Goal: Task Accomplishment & Management: Complete application form

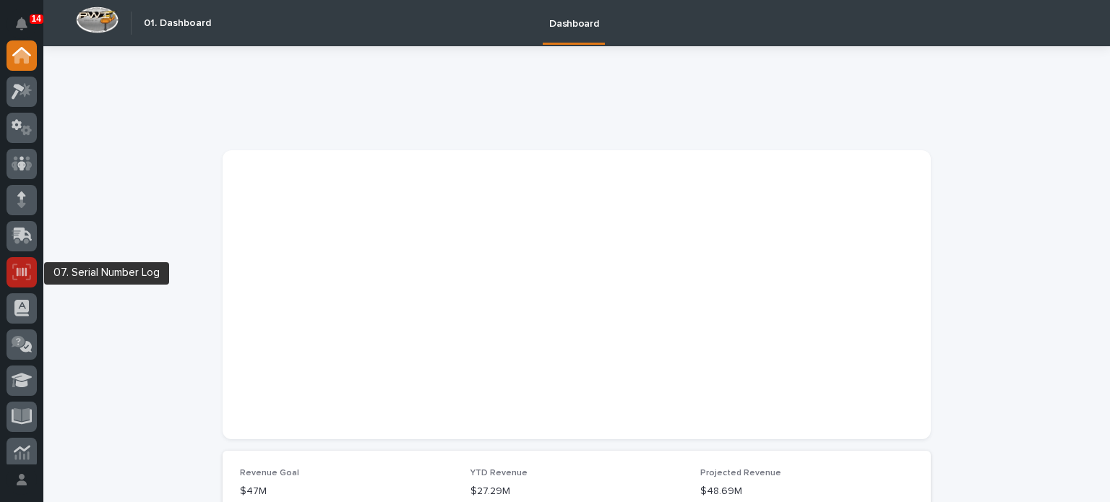
click at [17, 272] on icon at bounding box center [22, 271] width 10 height 9
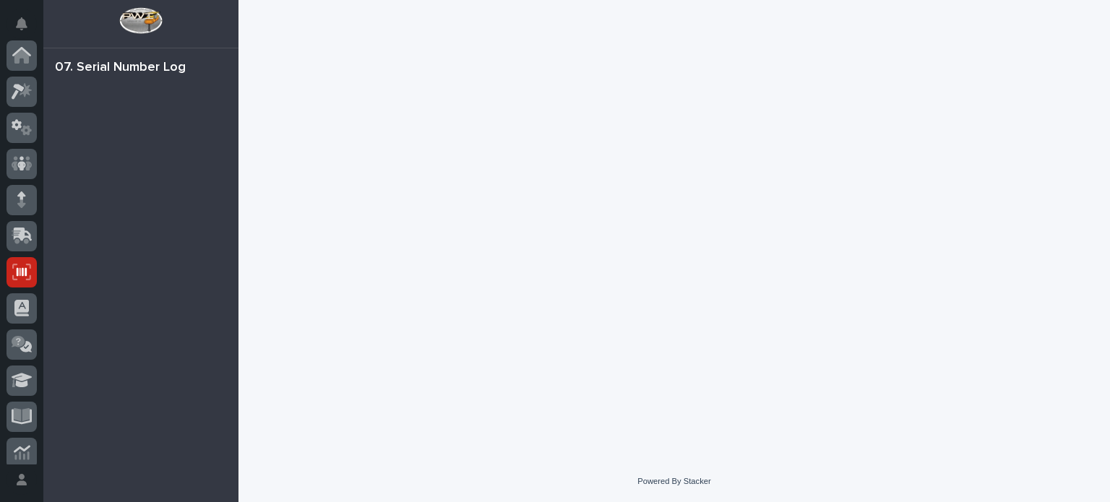
scroll to position [217, 0]
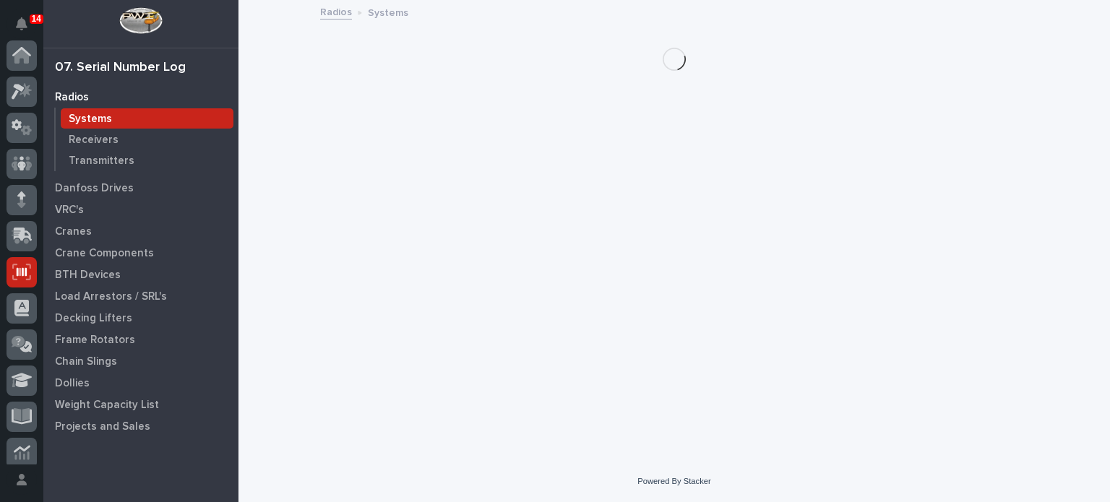
scroll to position [217, 0]
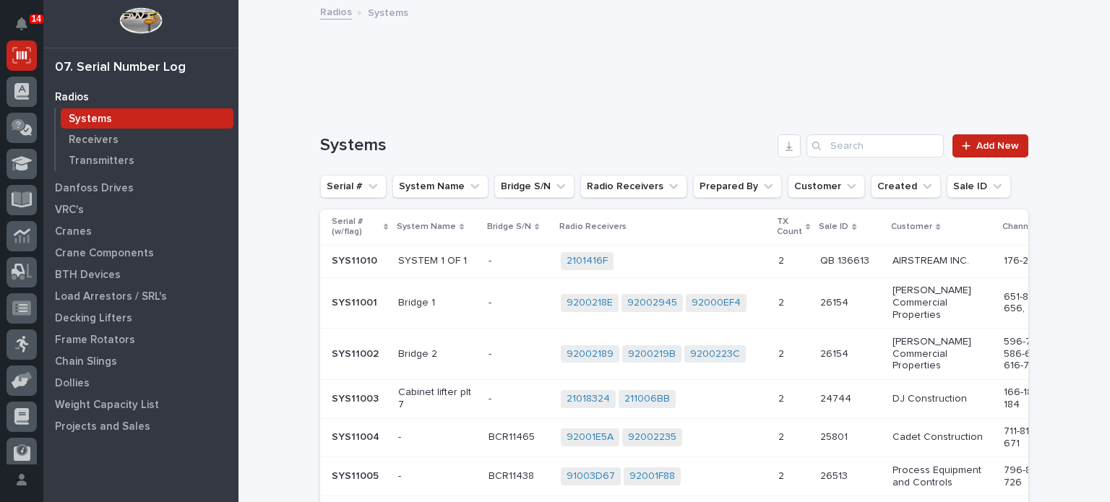
click at [84, 247] on p "Crane Components" at bounding box center [104, 253] width 99 height 13
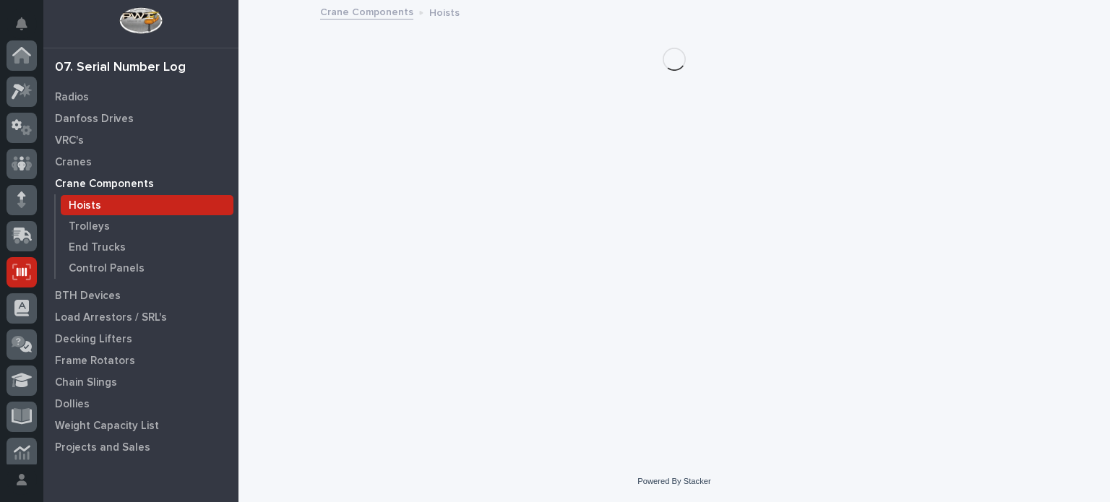
scroll to position [217, 0]
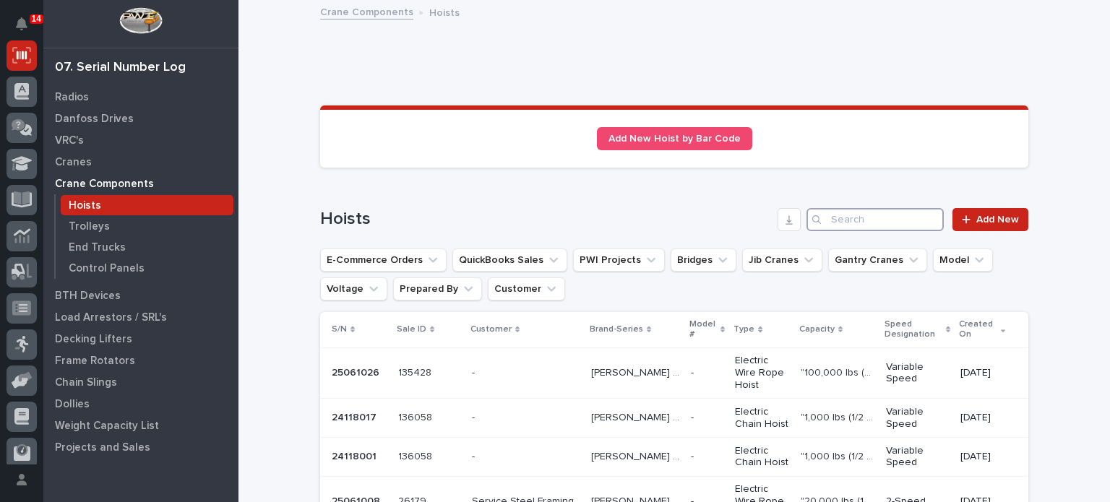
click at [875, 218] on input "Search" at bounding box center [875, 219] width 137 height 23
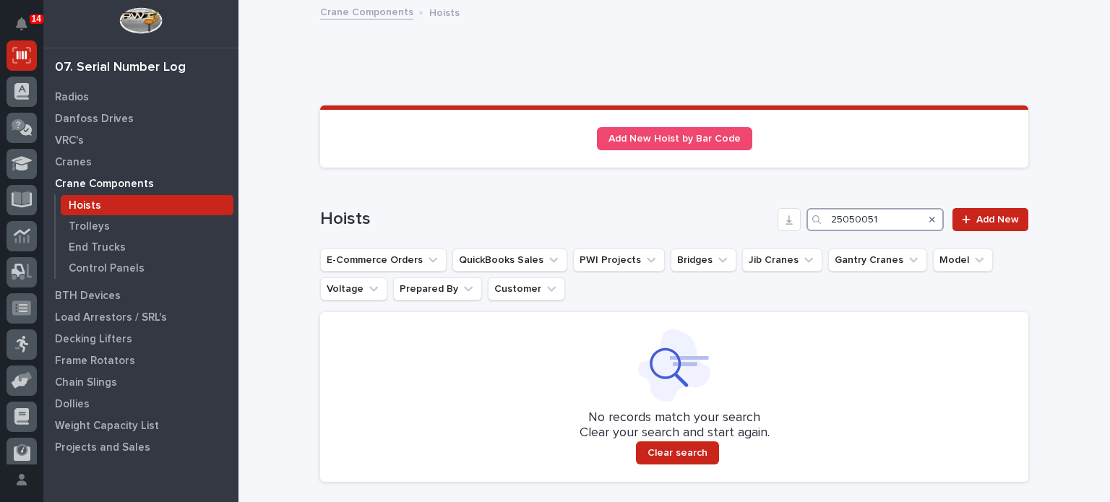
type input "25050051"
click at [884, 207] on div "Loading... Saving… Hoists 25050051 Add New E-Commerce Orders QuickBooks Sales P…" at bounding box center [674, 336] width 708 height 314
drag, startPoint x: 882, startPoint y: 214, endPoint x: 648, endPoint y: 192, distance: 236.0
click at [648, 192] on div "Loading... Saving… Hoists 25050051 Add New E-Commerce Orders QuickBooks Sales P…" at bounding box center [674, 336] width 708 height 314
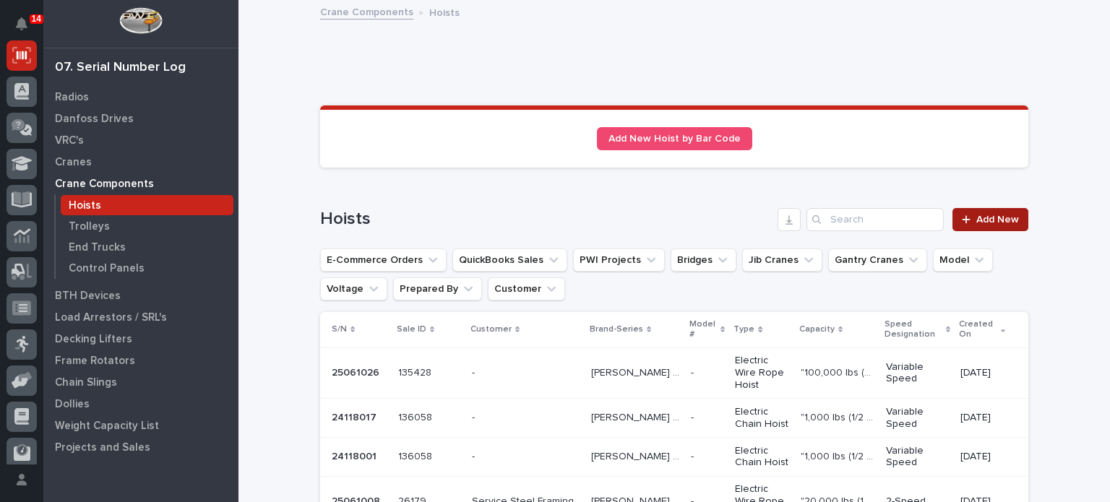
click at [977, 218] on span "Add New" at bounding box center [997, 220] width 43 height 10
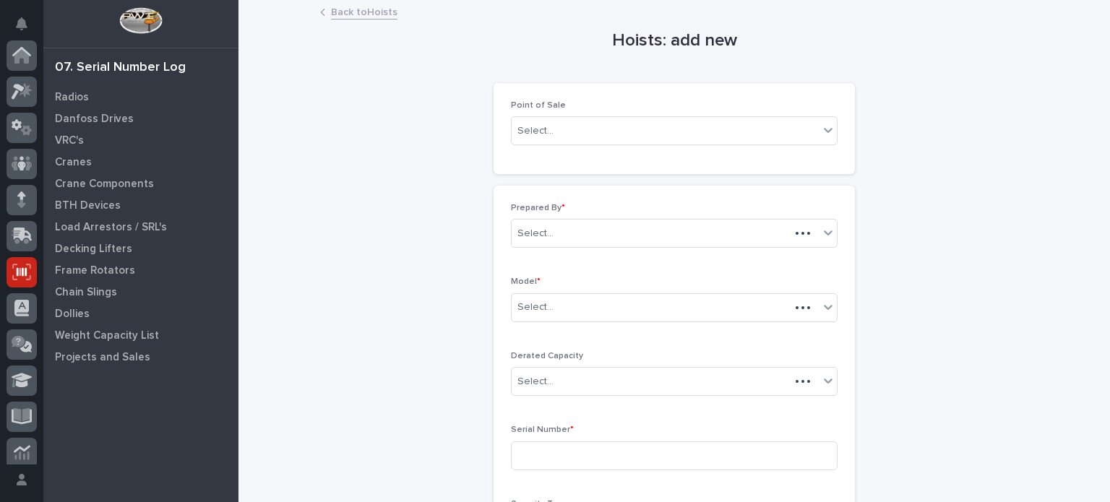
scroll to position [217, 0]
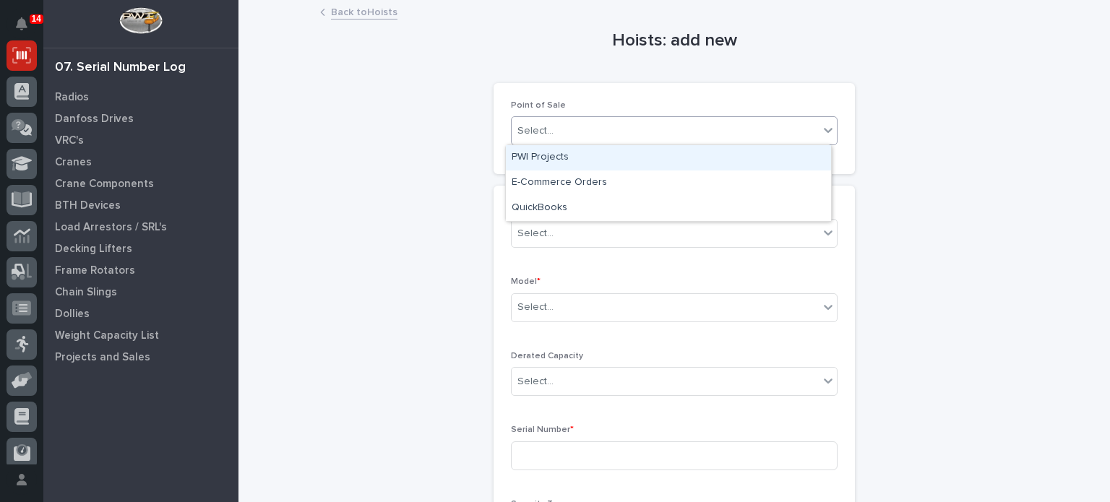
click at [783, 135] on div "Select..." at bounding box center [665, 131] width 307 height 24
click at [593, 150] on div "PWI Projects" at bounding box center [668, 157] width 325 height 25
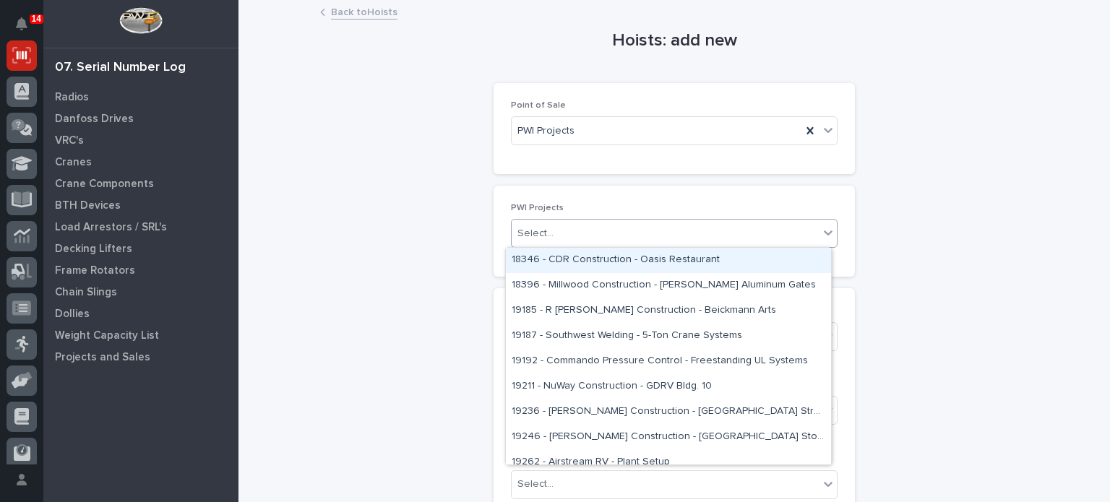
click at [553, 223] on div "Select..." at bounding box center [665, 234] width 307 height 24
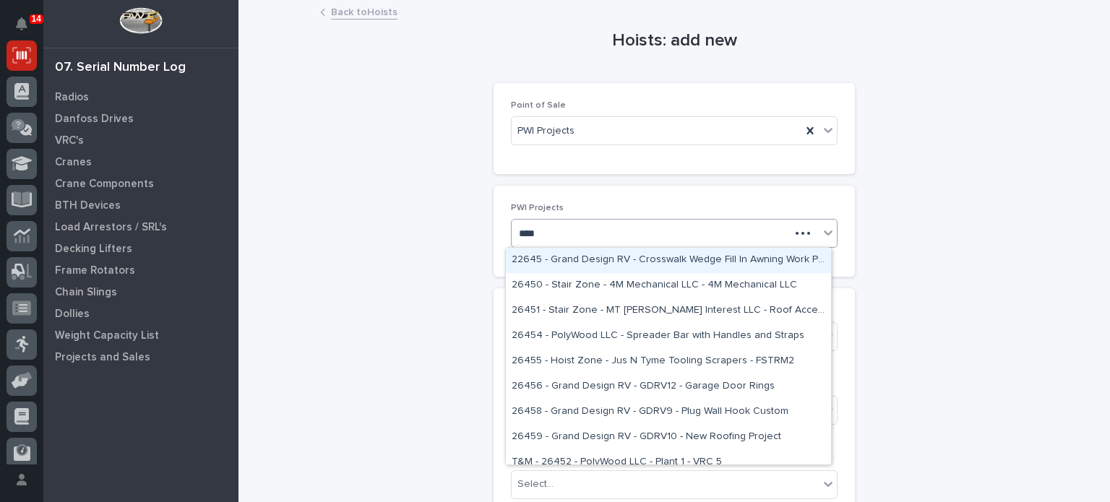
type input "*****"
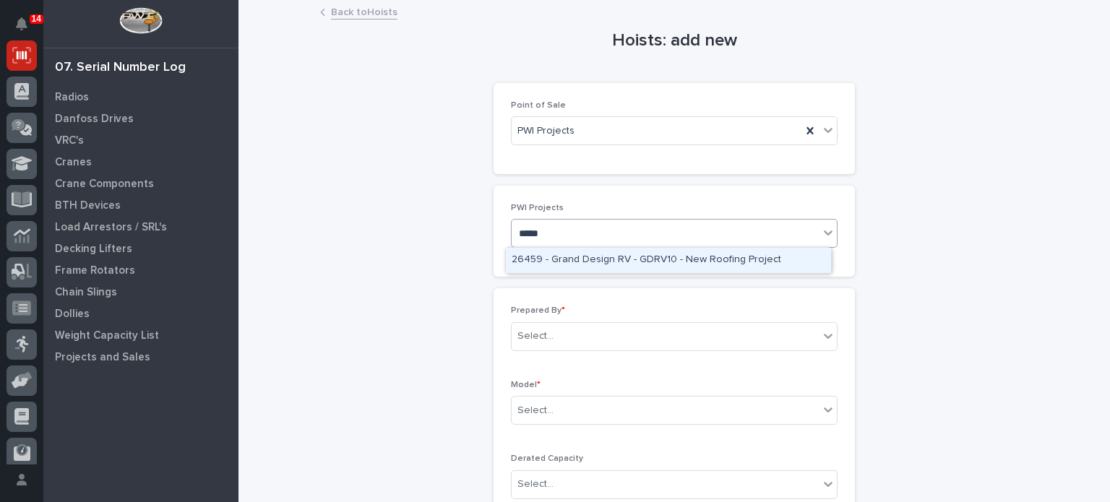
click at [572, 259] on div "26459 - Grand Design RV - GDRV10 - New Roofing Project" at bounding box center [668, 260] width 325 height 25
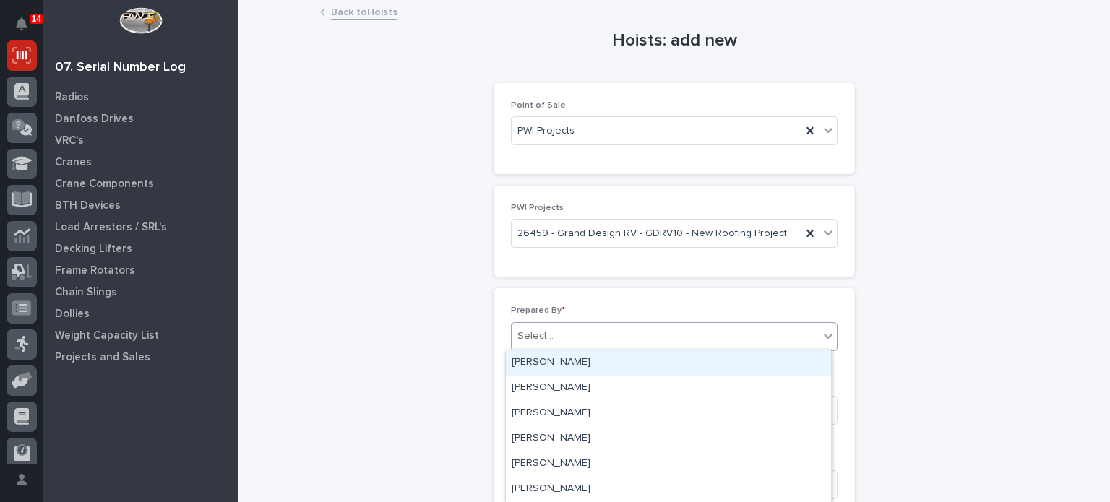
click at [541, 329] on div "Select..." at bounding box center [535, 336] width 36 height 15
type input "**********"
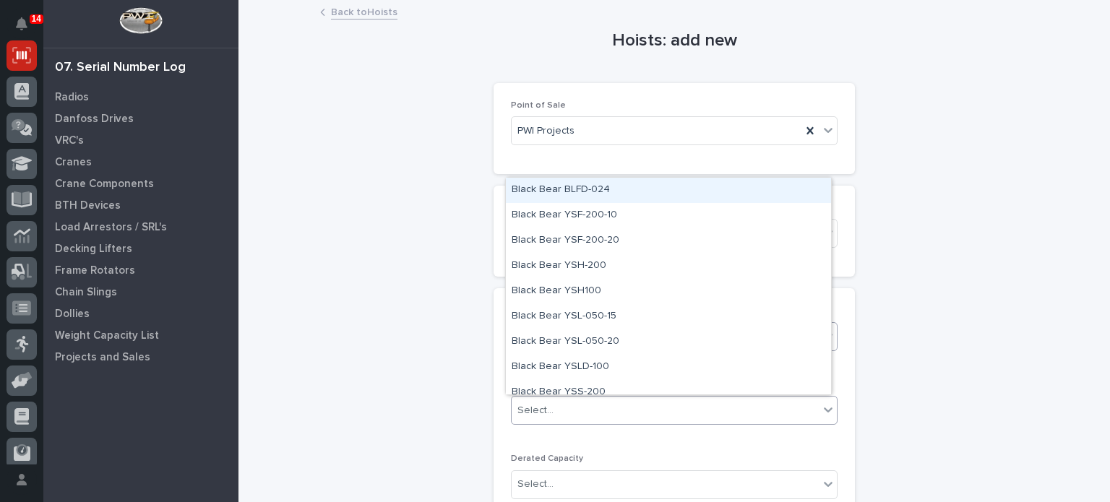
click at [545, 413] on div "Select..." at bounding box center [535, 410] width 36 height 15
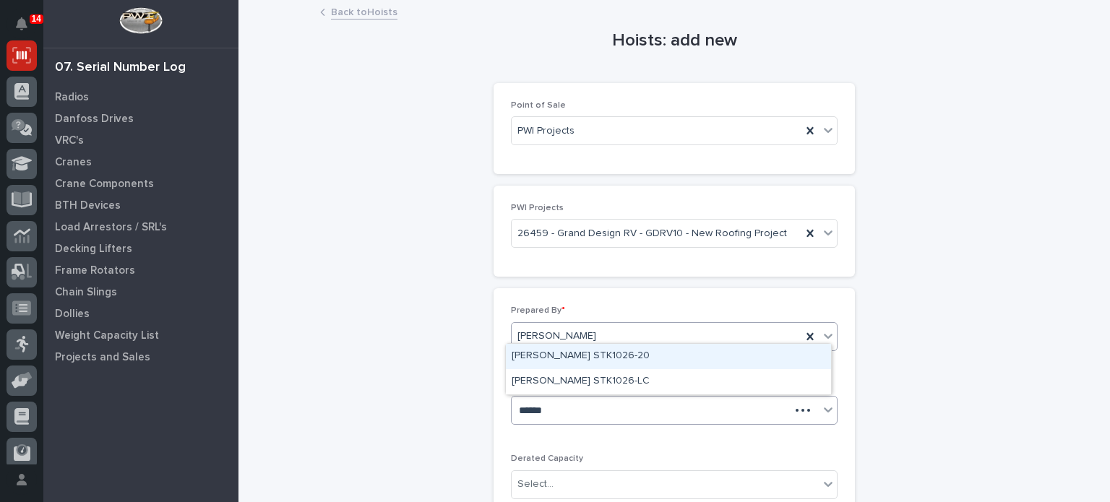
type input "*******"
click at [573, 355] on div "[PERSON_NAME] STK1026-20" at bounding box center [668, 356] width 325 height 25
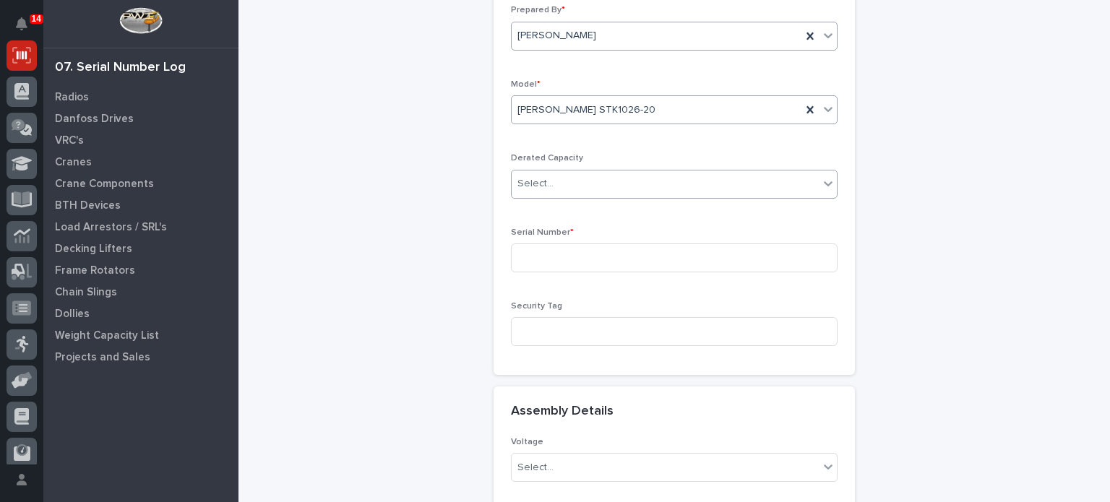
scroll to position [304, 0]
click at [581, 236] on div "Serial Number *" at bounding box center [674, 253] width 327 height 56
click at [584, 255] on input at bounding box center [674, 255] width 327 height 29
paste input "25050051"
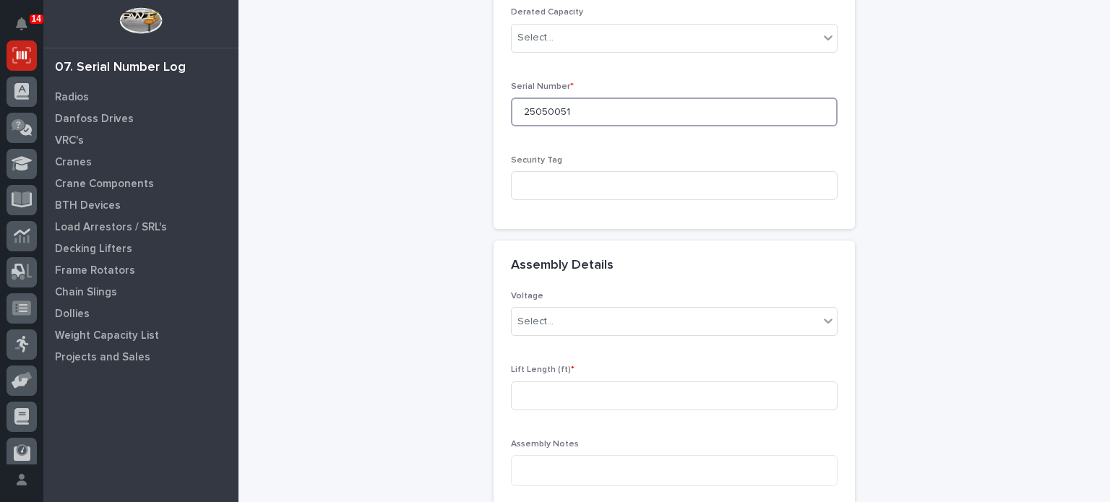
scroll to position [450, 0]
type input "25050051"
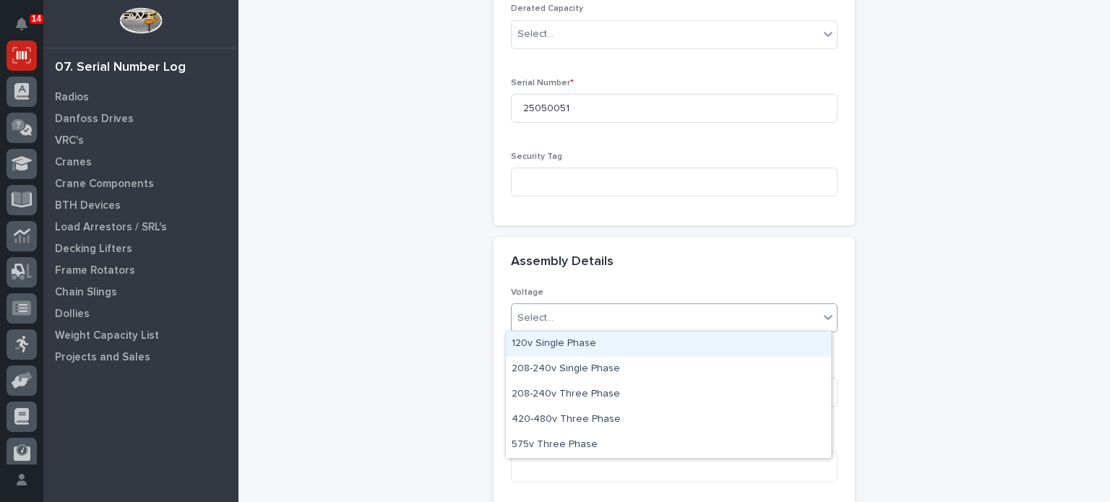
click at [564, 317] on div "Select..." at bounding box center [665, 318] width 307 height 24
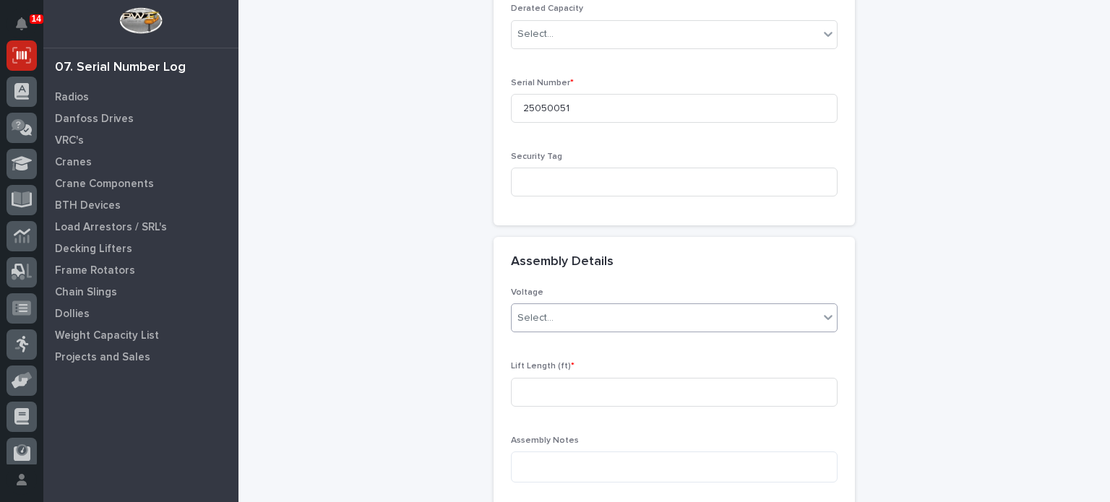
drag, startPoint x: 564, startPoint y: 317, endPoint x: 553, endPoint y: 369, distance: 53.9
click at [553, 369] on div "Voltage 0 results available. Select is focused ,type to refine list, press Down…" at bounding box center [674, 428] width 327 height 280
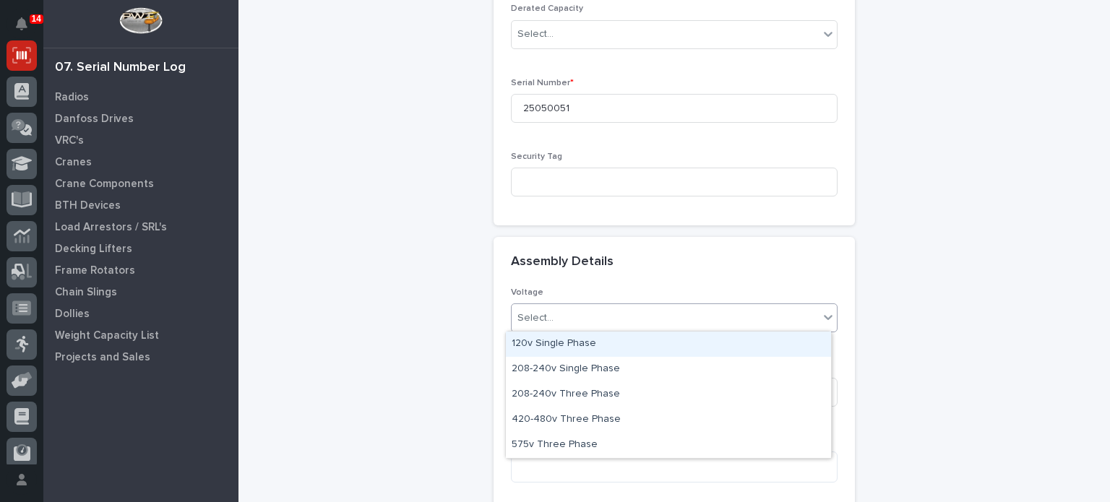
click at [559, 319] on div "Select..." at bounding box center [665, 318] width 307 height 24
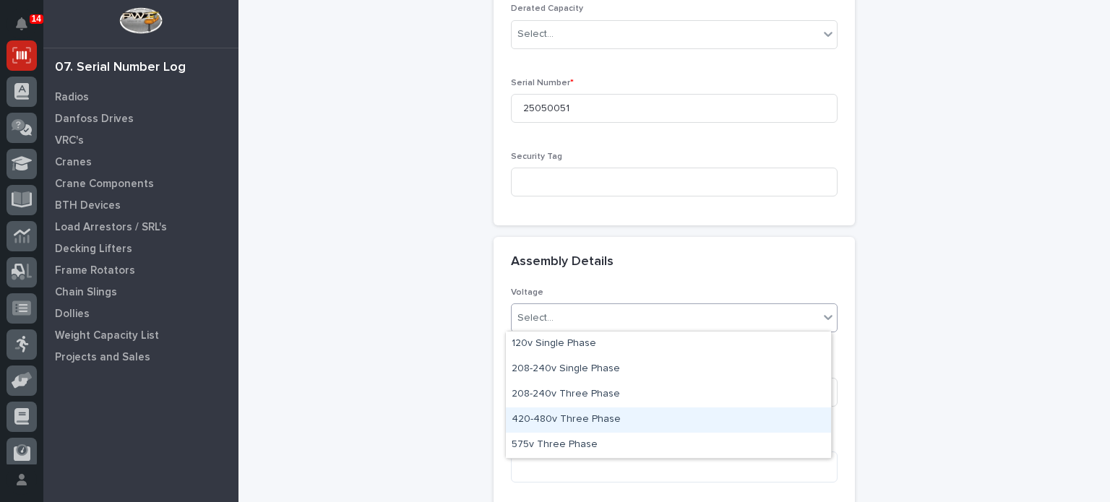
click at [554, 413] on div "420-480v Three Phase" at bounding box center [668, 420] width 325 height 25
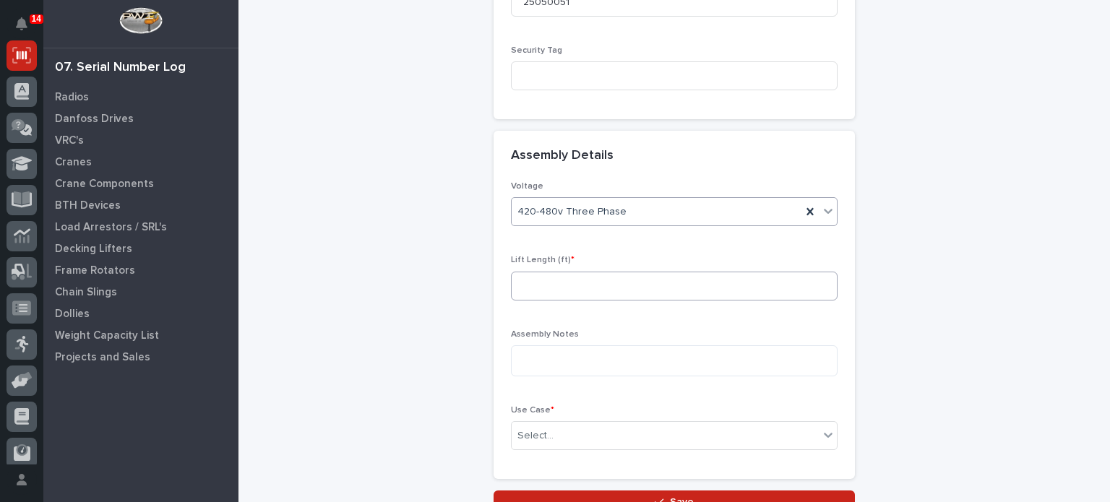
scroll to position [557, 0]
click at [590, 274] on input at bounding box center [674, 285] width 327 height 29
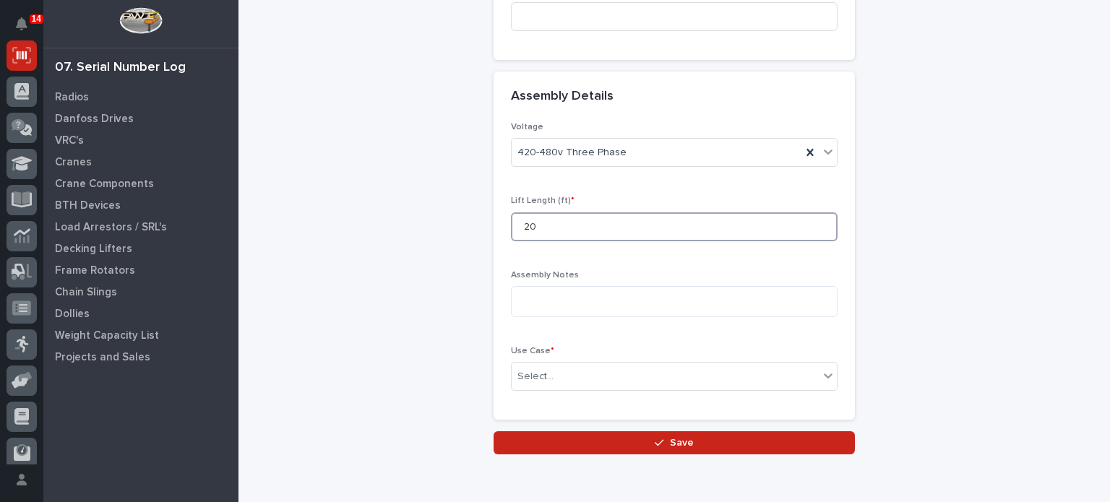
scroll to position [679, 0]
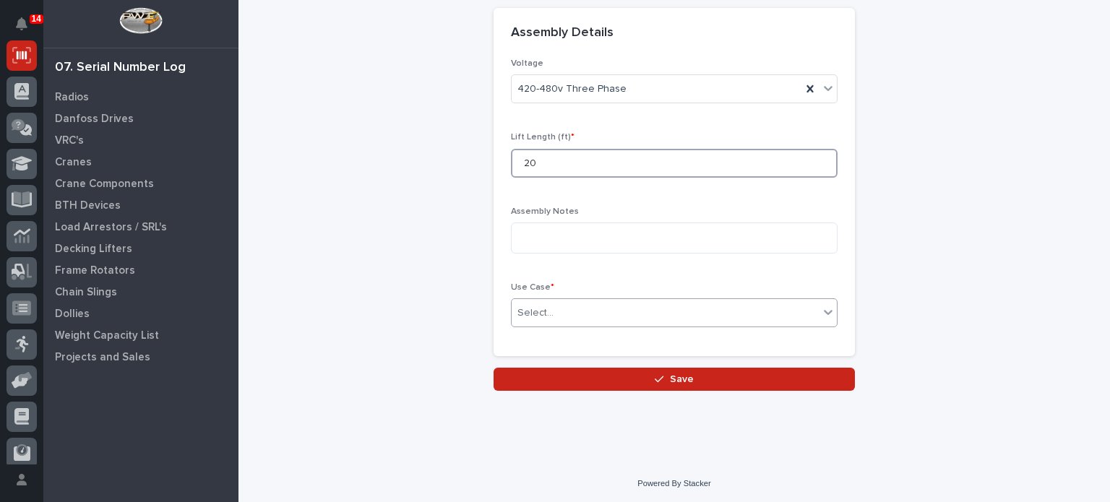
type input "20"
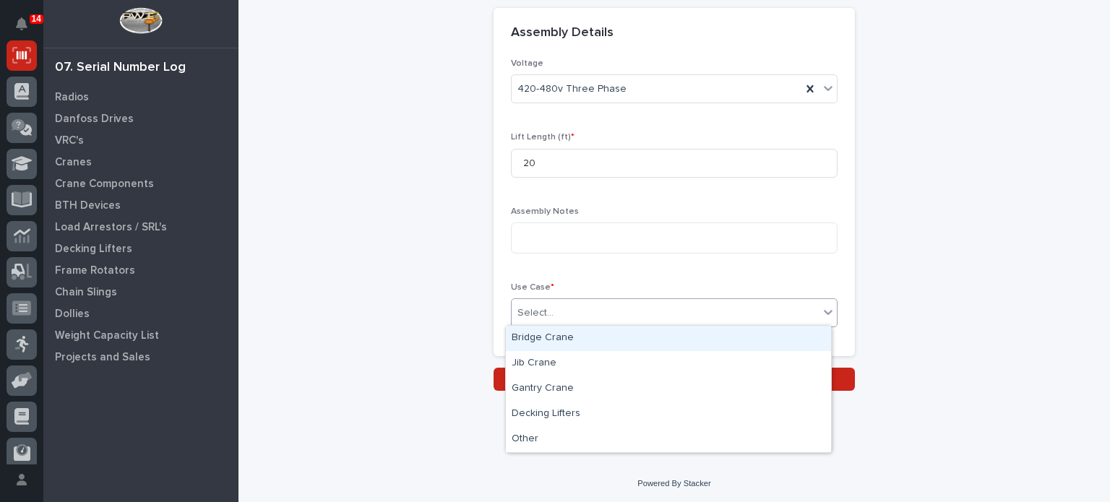
click at [625, 313] on div "Select..." at bounding box center [665, 313] width 307 height 24
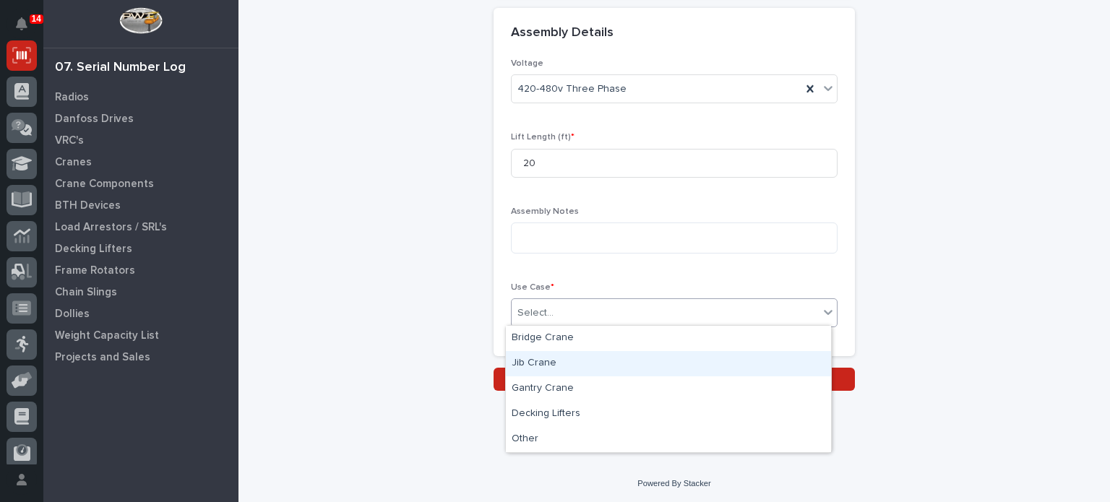
click at [569, 352] on div "Jib Crane" at bounding box center [668, 363] width 325 height 25
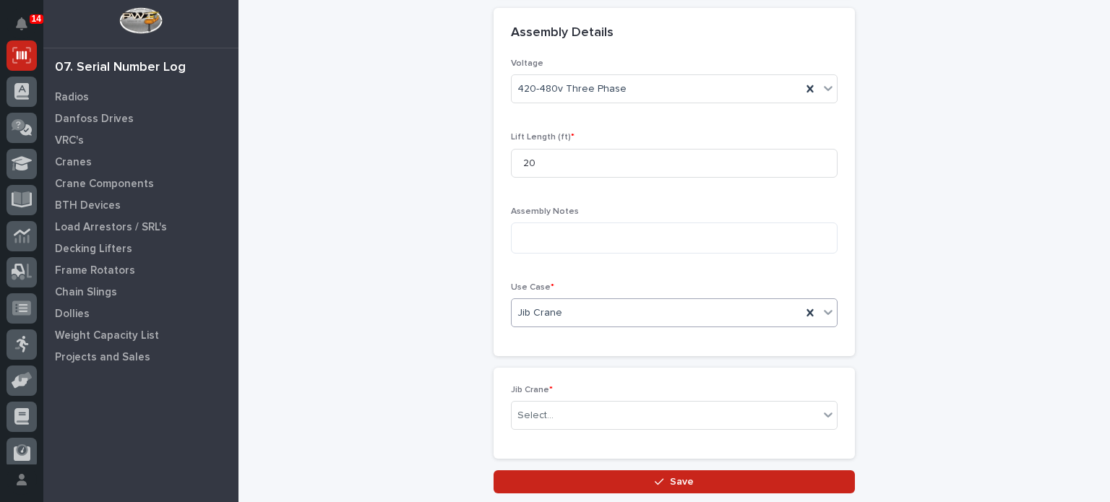
click at [567, 302] on div "Jib Crane" at bounding box center [657, 313] width 290 height 24
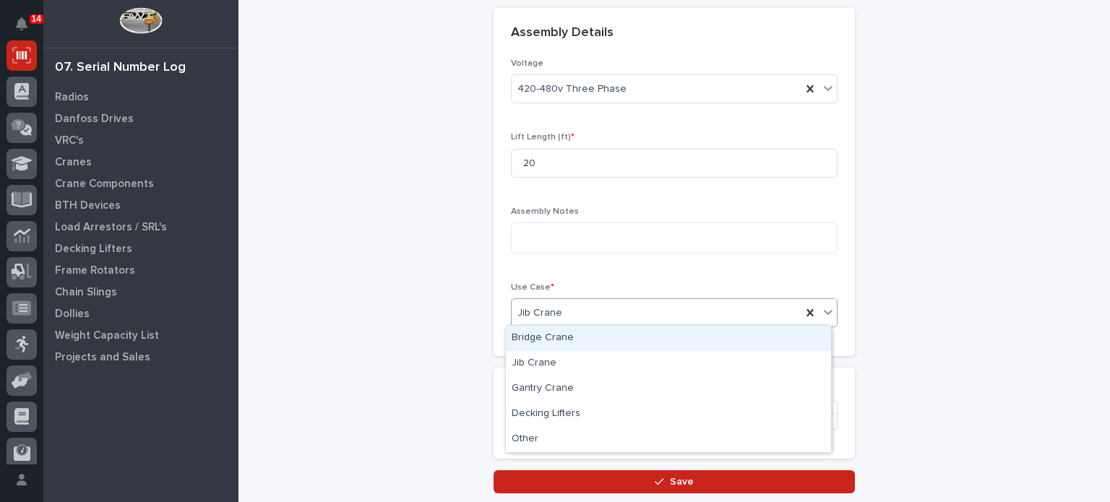
click at [555, 340] on div "Bridge Crane" at bounding box center [668, 338] width 325 height 25
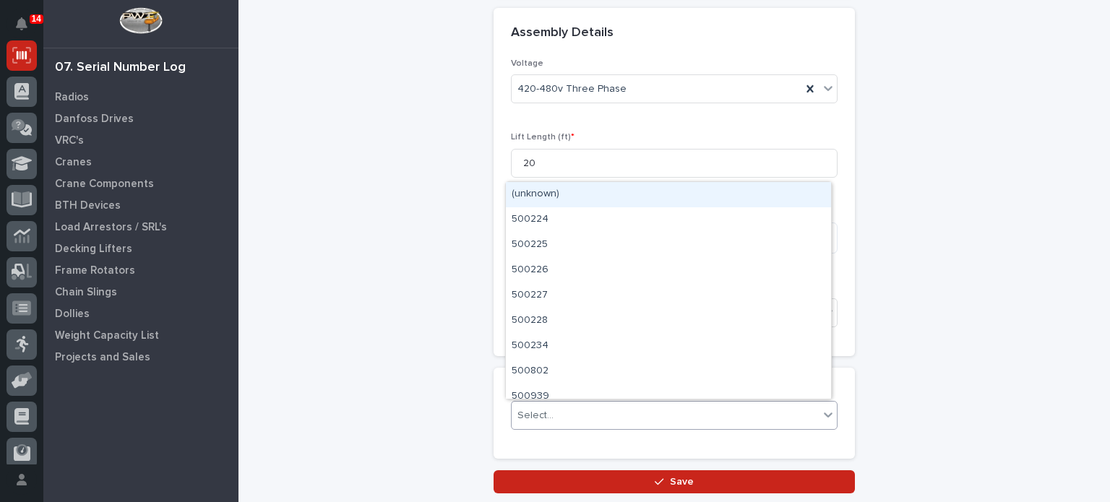
click at [538, 401] on div "Select..." at bounding box center [674, 415] width 327 height 29
type input "********"
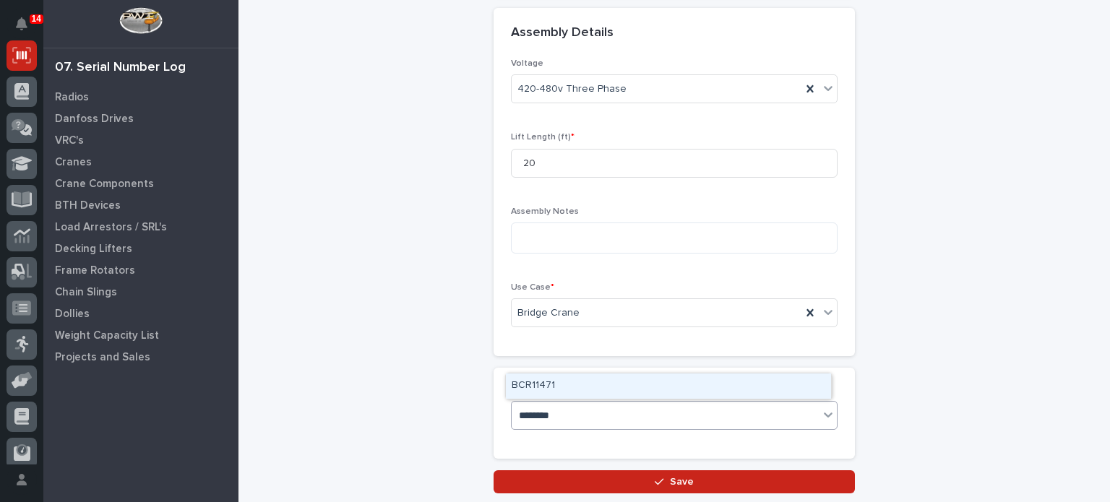
click at [585, 384] on div "BCR11471" at bounding box center [668, 386] width 325 height 25
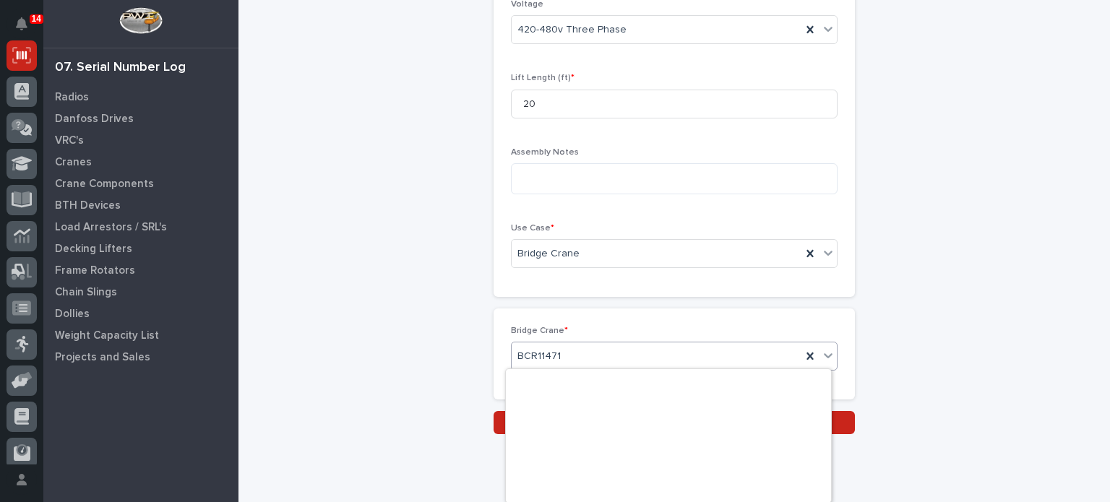
scroll to position [25104, 0]
click at [825, 345] on div at bounding box center [828, 356] width 17 height 26
type input "********"
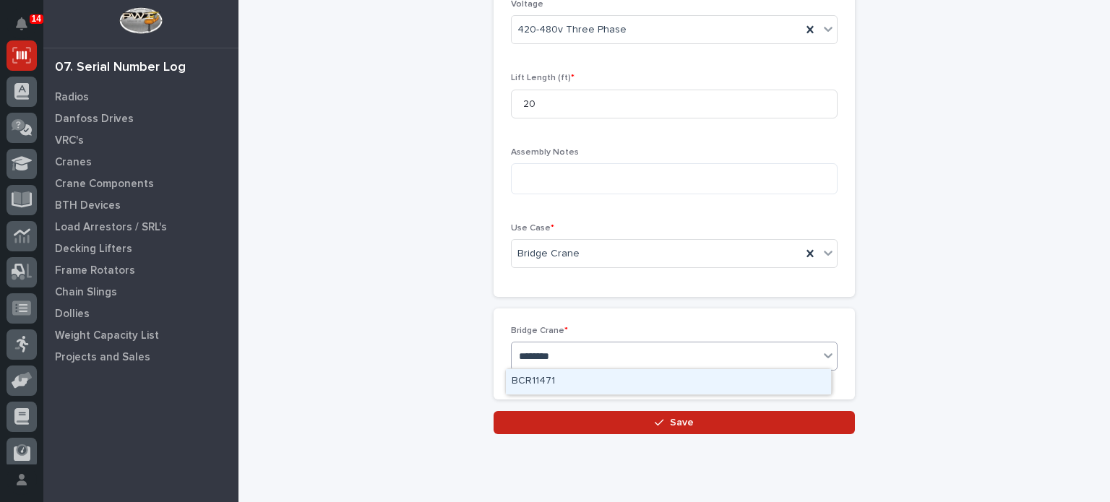
click at [760, 380] on div "BCR11471" at bounding box center [668, 381] width 325 height 25
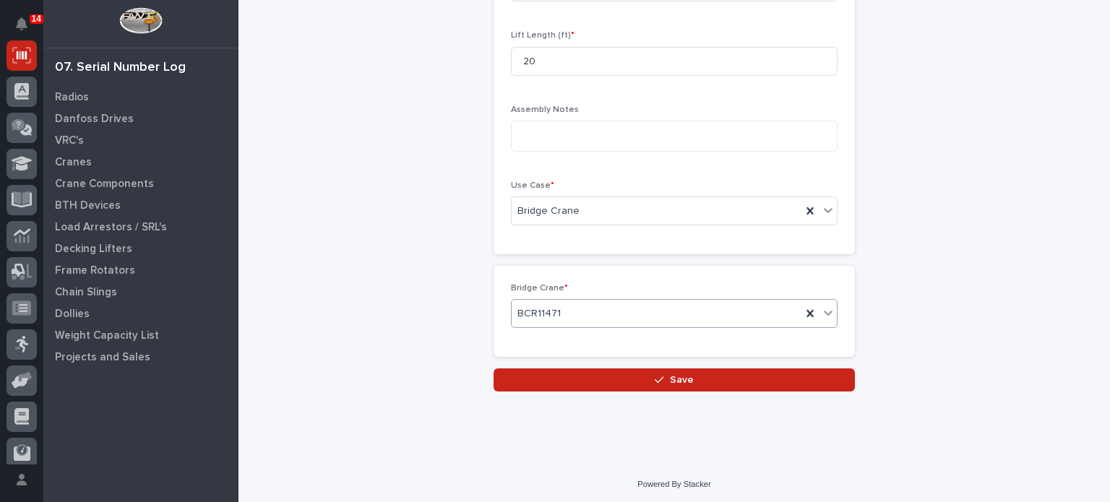
scroll to position [781, 0]
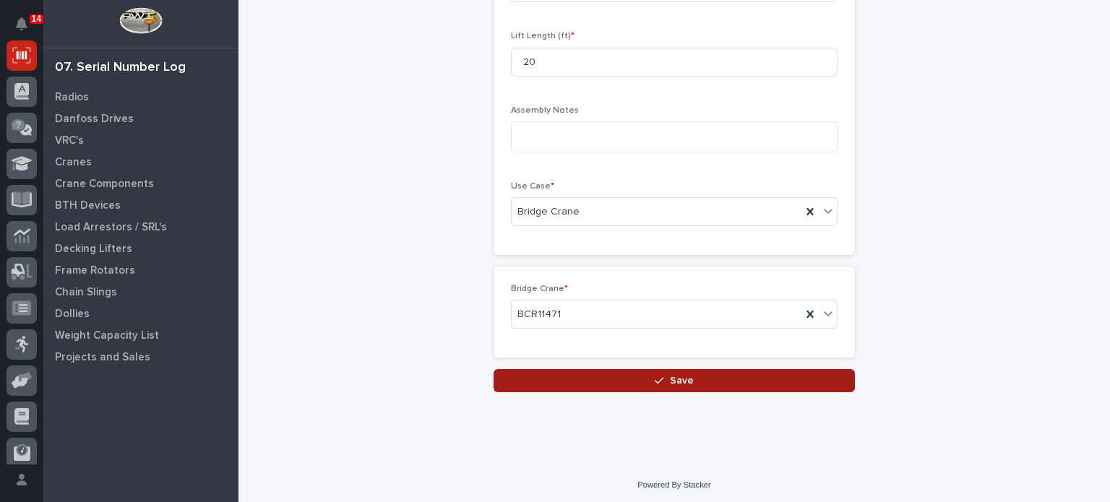
click at [713, 387] on button "Save" at bounding box center [674, 380] width 361 height 23
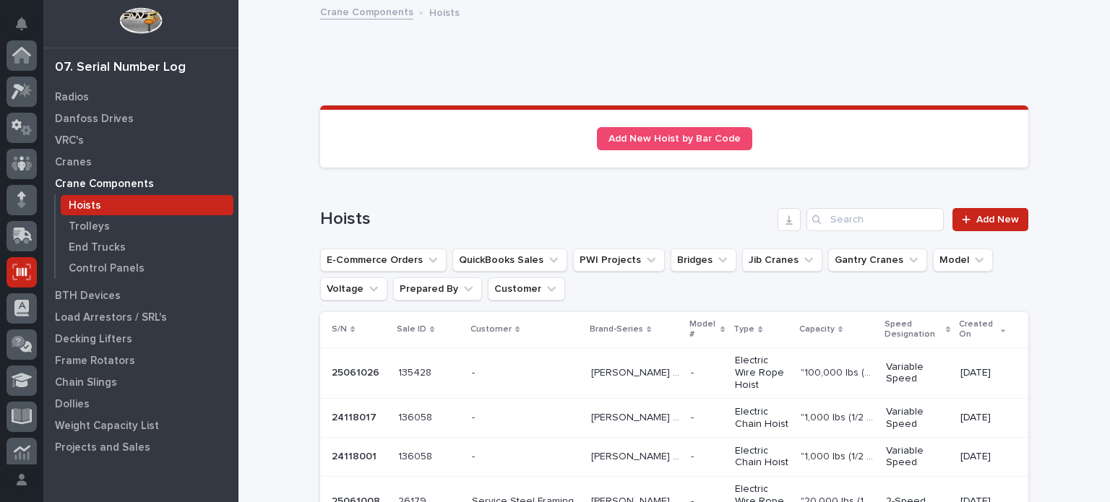
scroll to position [217, 0]
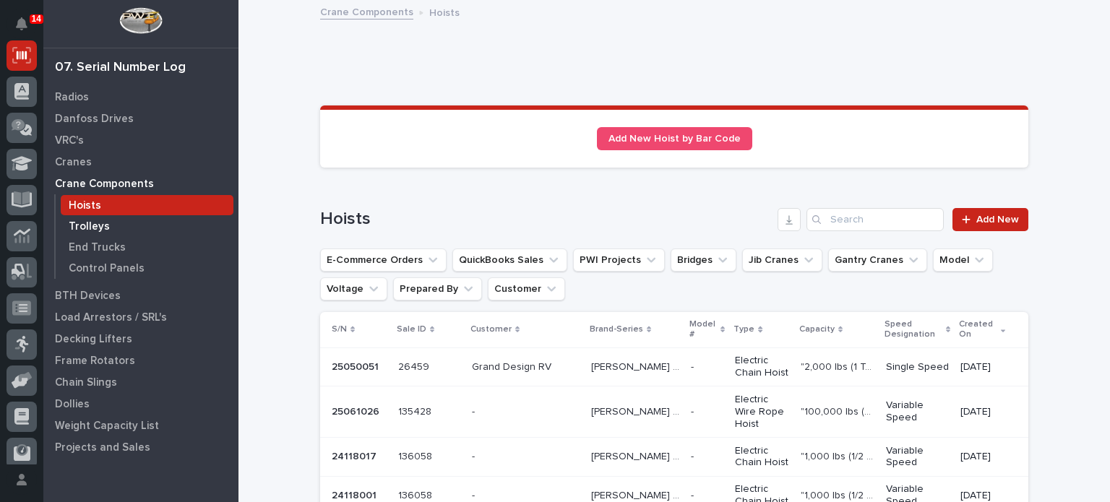
click at [130, 233] on div "Trolleys" at bounding box center [147, 226] width 173 height 20
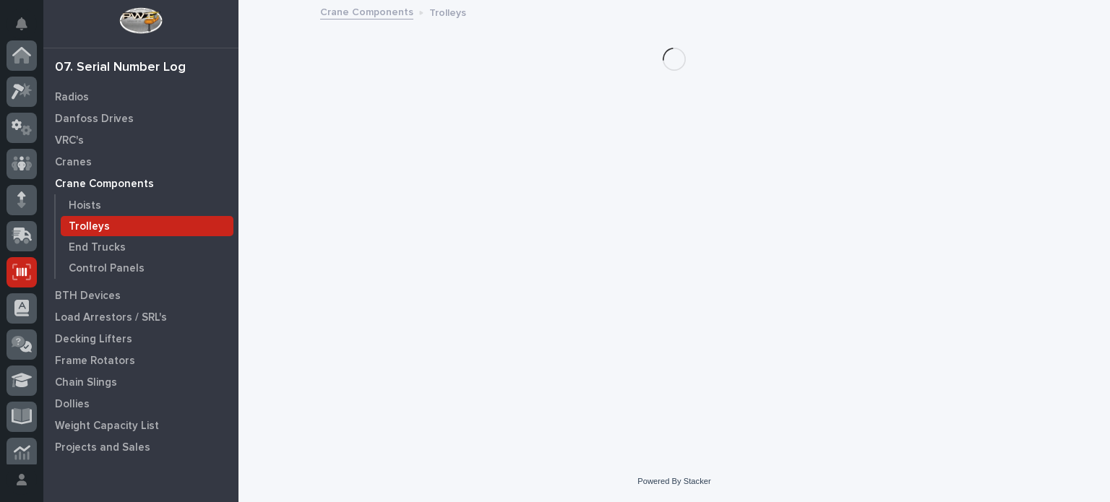
scroll to position [217, 0]
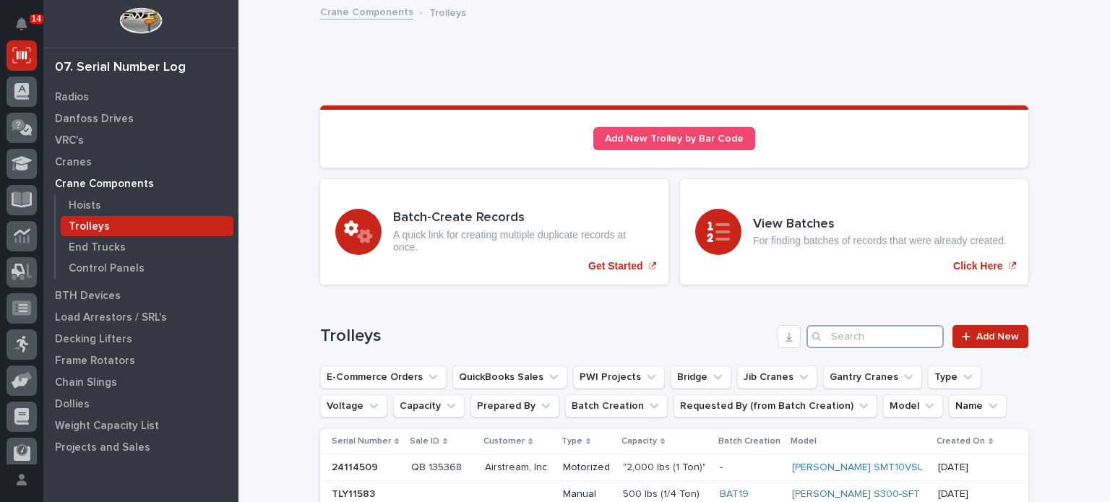
click at [894, 339] on input "Search" at bounding box center [875, 336] width 137 height 23
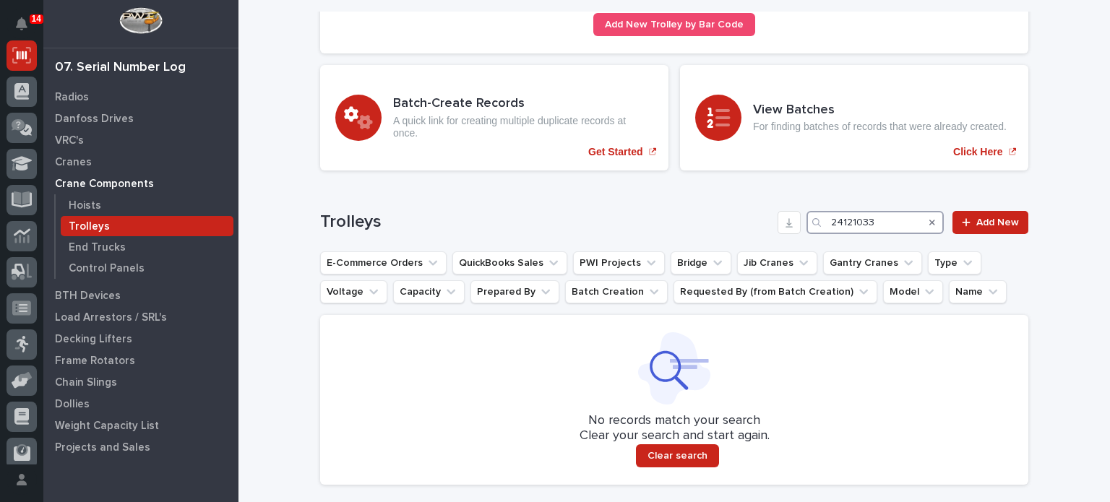
scroll to position [116, 0]
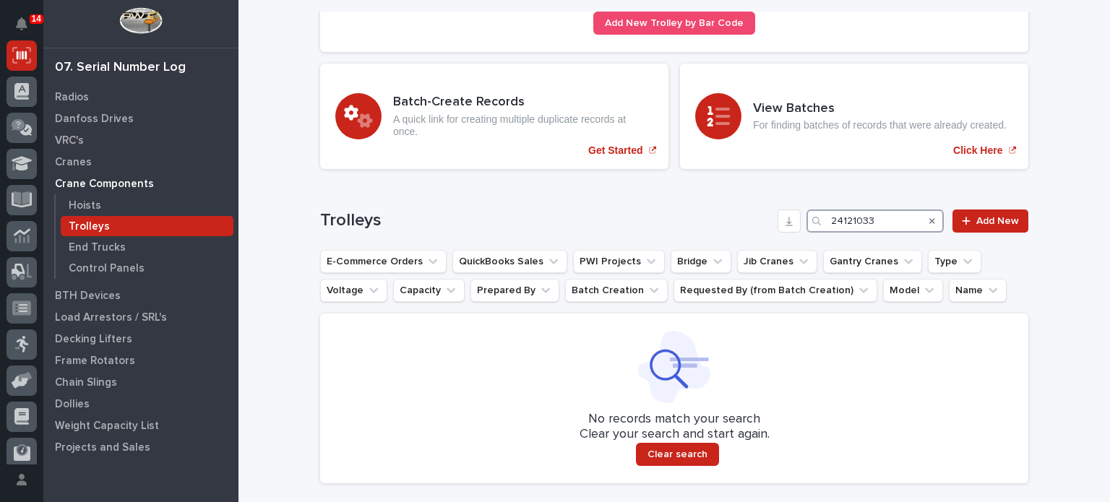
drag, startPoint x: 890, startPoint y: 218, endPoint x: 763, endPoint y: 200, distance: 128.4
click at [763, 200] on div "Loading... Saving… Trolleys 24121033 Add New E-Commerce Orders QuickBooks Sales…" at bounding box center [674, 338] width 708 height 314
type input "24121033"
click at [1003, 218] on span "Add New" at bounding box center [997, 221] width 43 height 10
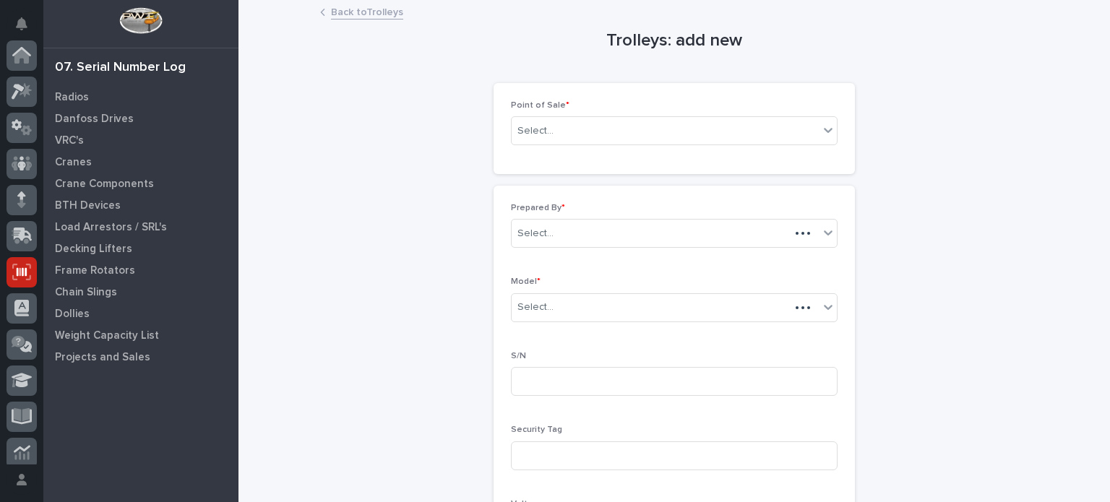
scroll to position [217, 0]
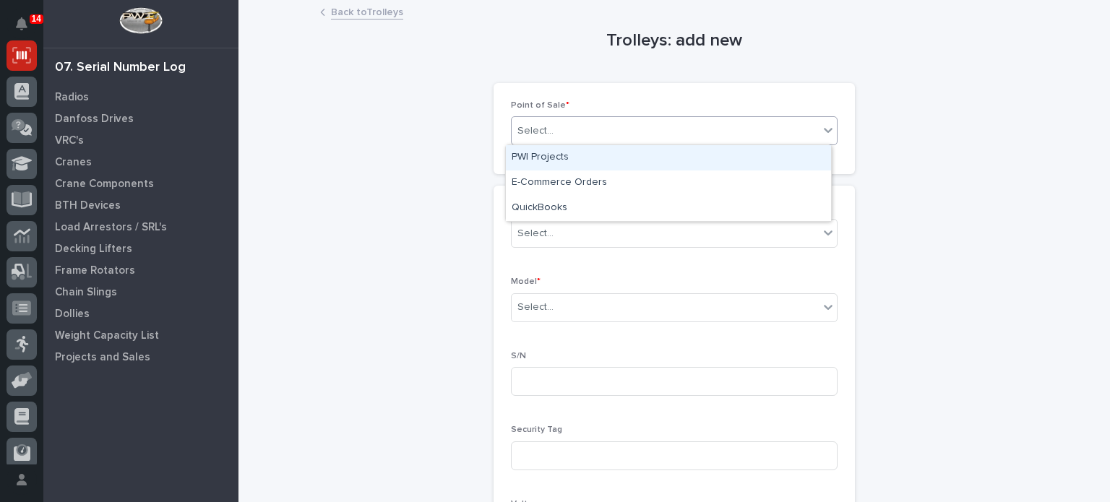
click at [792, 132] on div "Select..." at bounding box center [665, 131] width 307 height 24
click at [578, 155] on div "PWI Projects" at bounding box center [668, 157] width 325 height 25
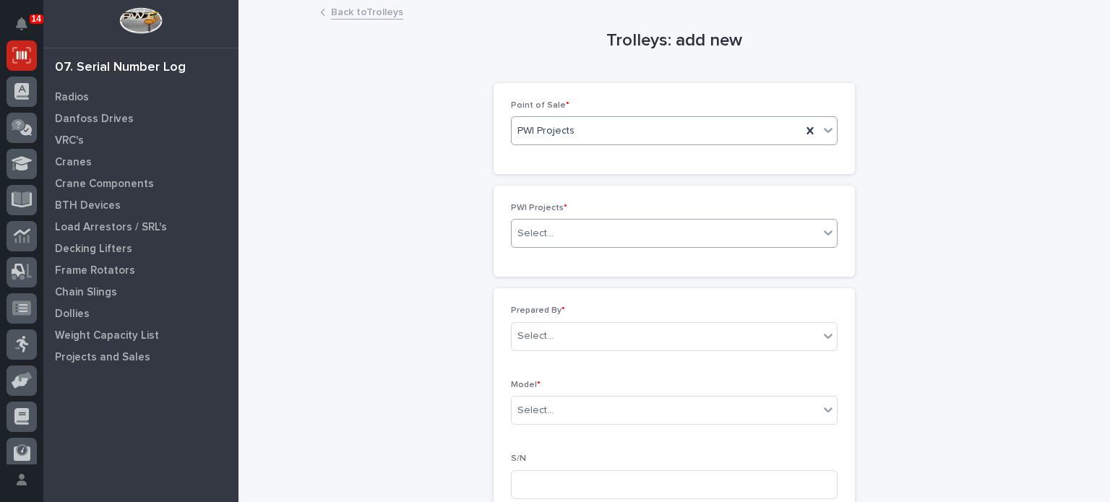
click at [541, 235] on div "Select..." at bounding box center [535, 233] width 36 height 15
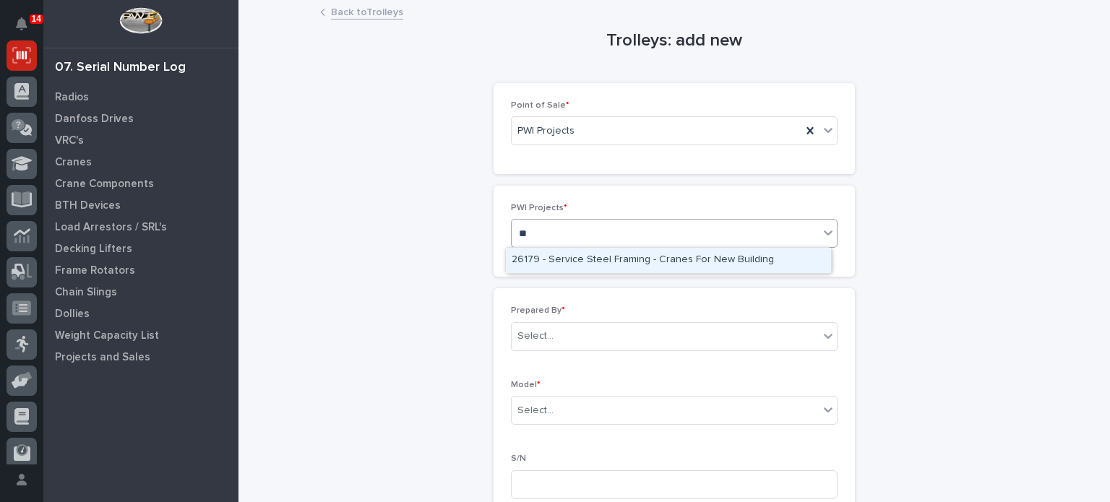
type input "*"
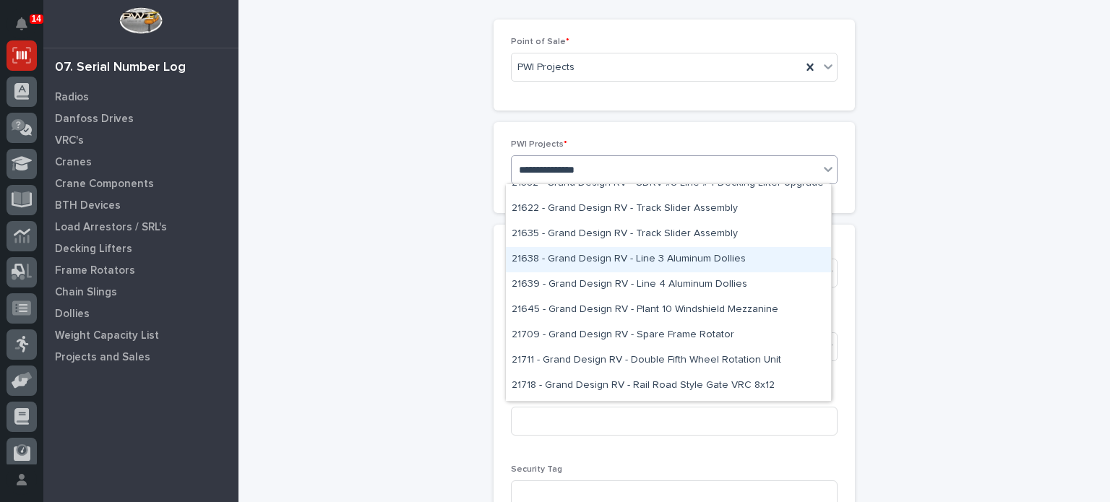
scroll to position [2493, 0]
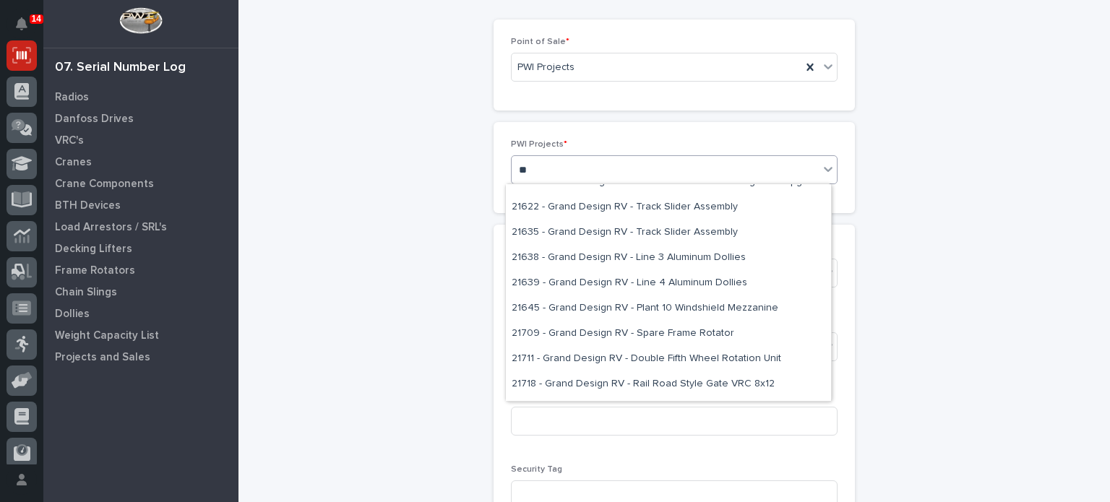
type input "*"
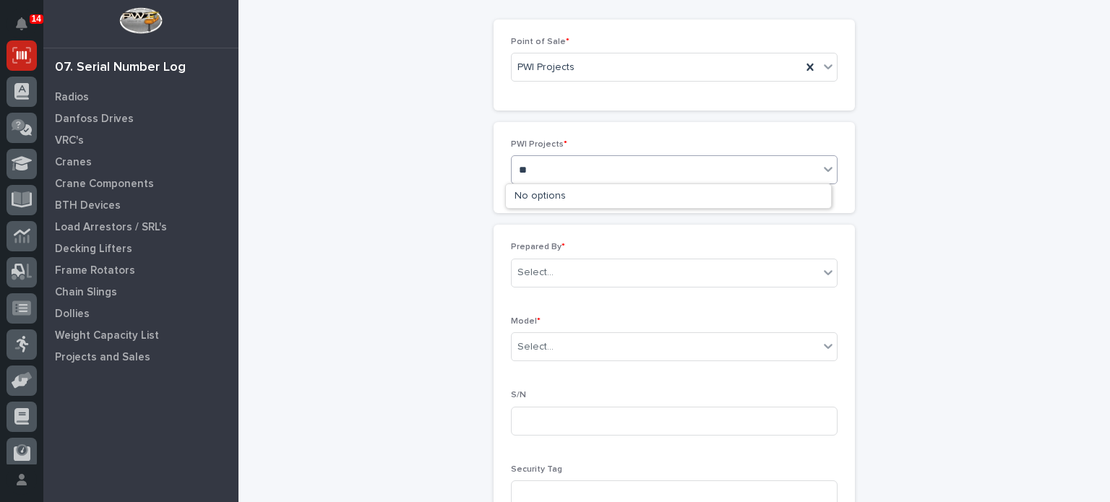
type input "*"
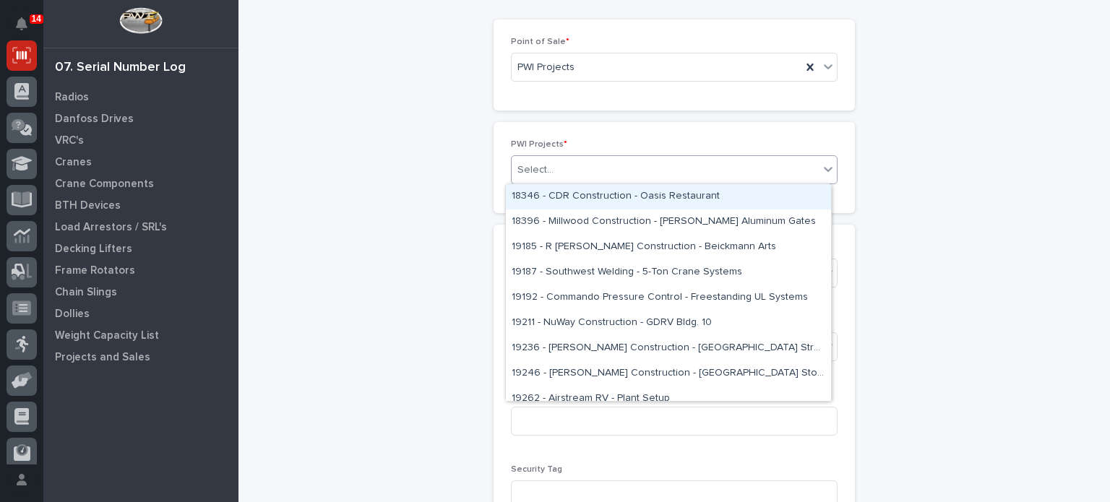
click at [931, 99] on div "Trolleys: add new Loading... Saving… Loading... Saving… Loading... Saving… Poin…" at bounding box center [674, 482] width 708 height 1088
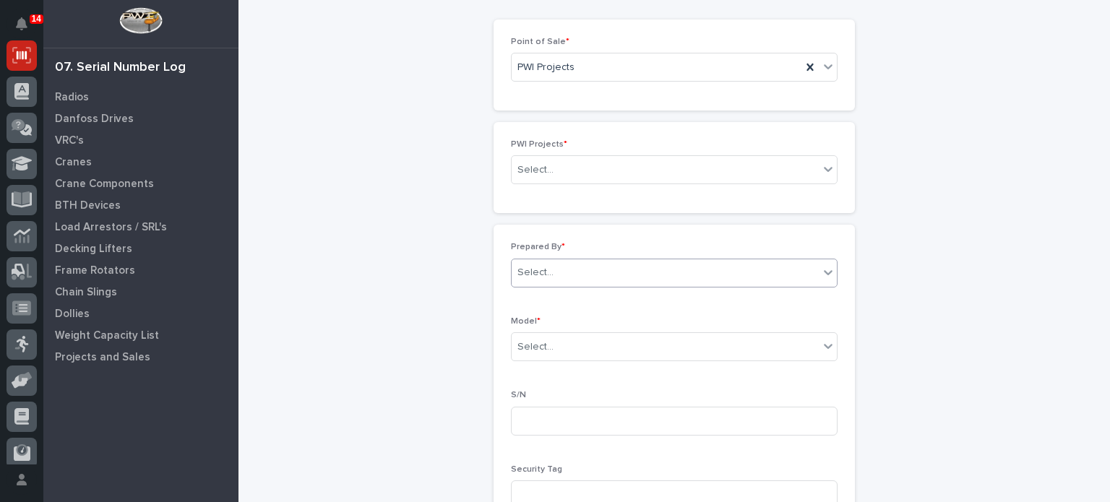
click at [659, 273] on div "Select..." at bounding box center [665, 273] width 307 height 24
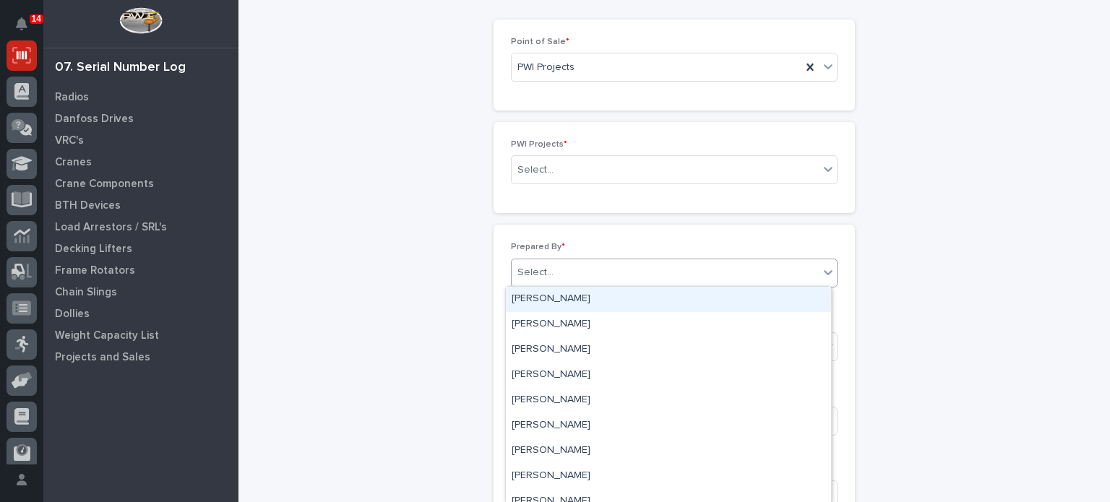
scroll to position [0, 0]
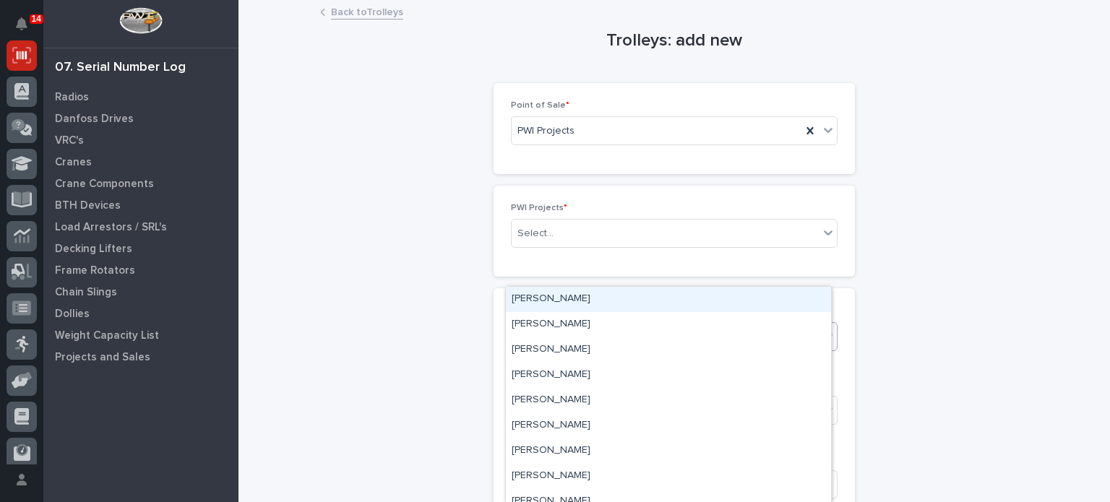
click at [760, 155] on div "Point of Sale * PWI Projects" at bounding box center [674, 128] width 327 height 56
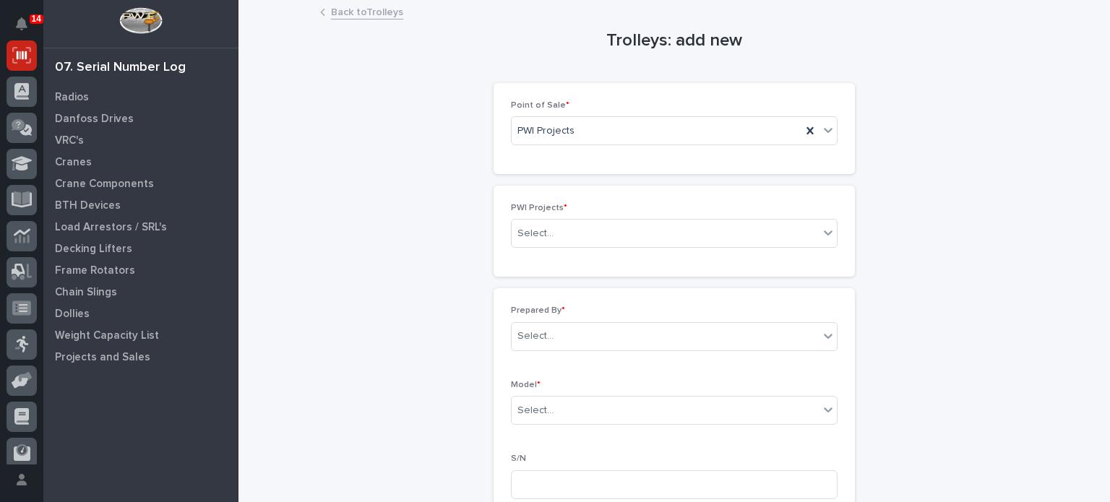
click at [638, 254] on div "PWI Projects * Select..." at bounding box center [674, 231] width 327 height 56
click at [648, 215] on div "PWI Projects * Select..." at bounding box center [674, 231] width 327 height 56
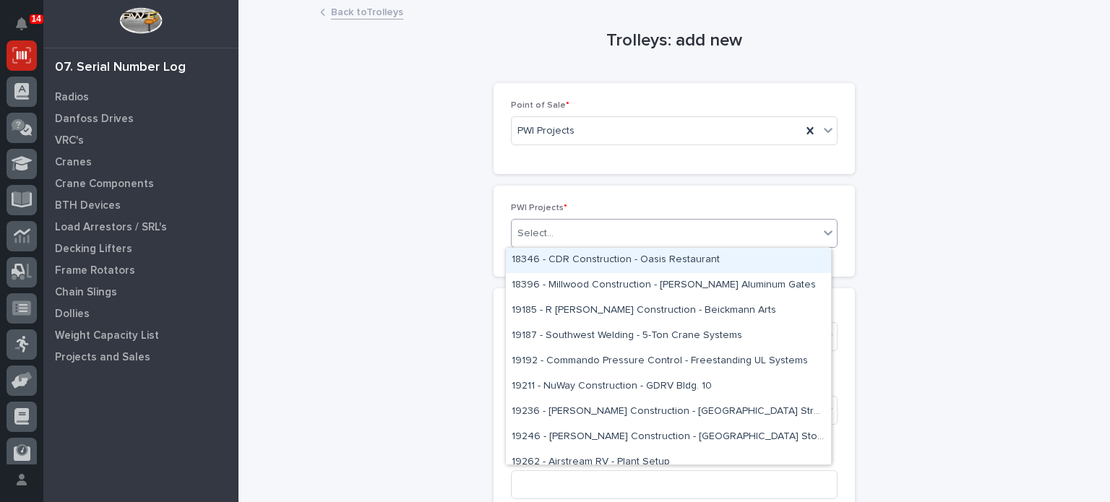
click at [648, 246] on div "Select..." at bounding box center [674, 233] width 327 height 29
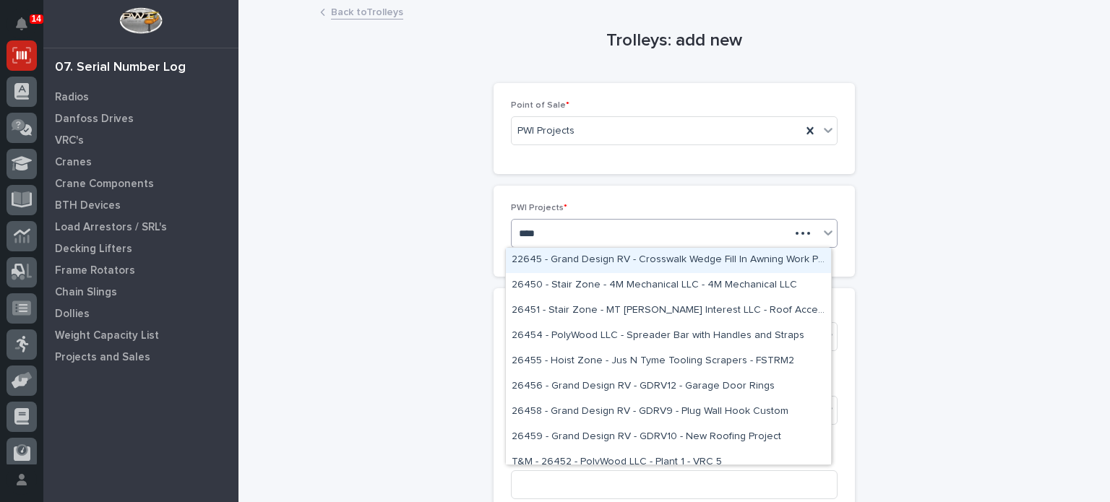
type input "*****"
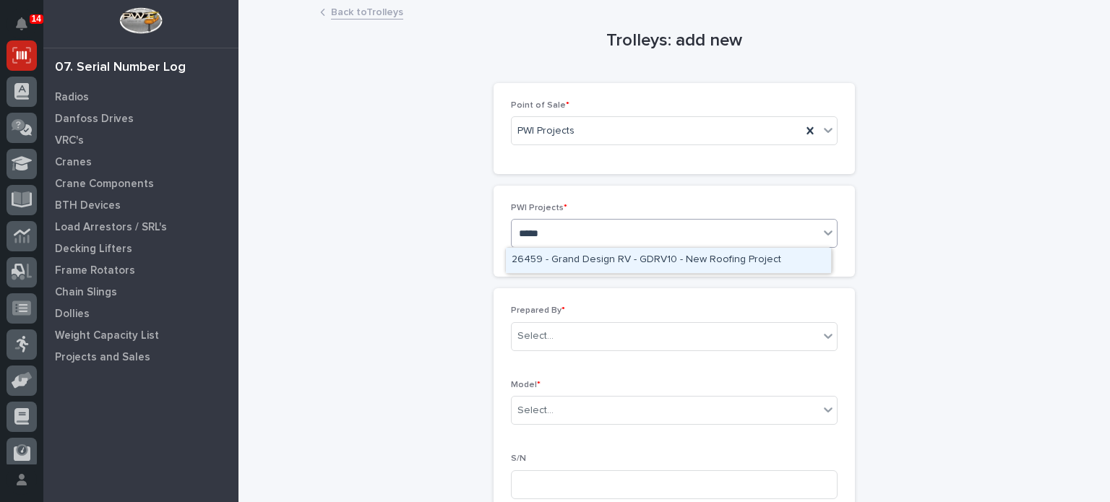
click at [656, 265] on div "26459 - Grand Design RV - GDRV10 - New Roofing Project" at bounding box center [668, 260] width 325 height 25
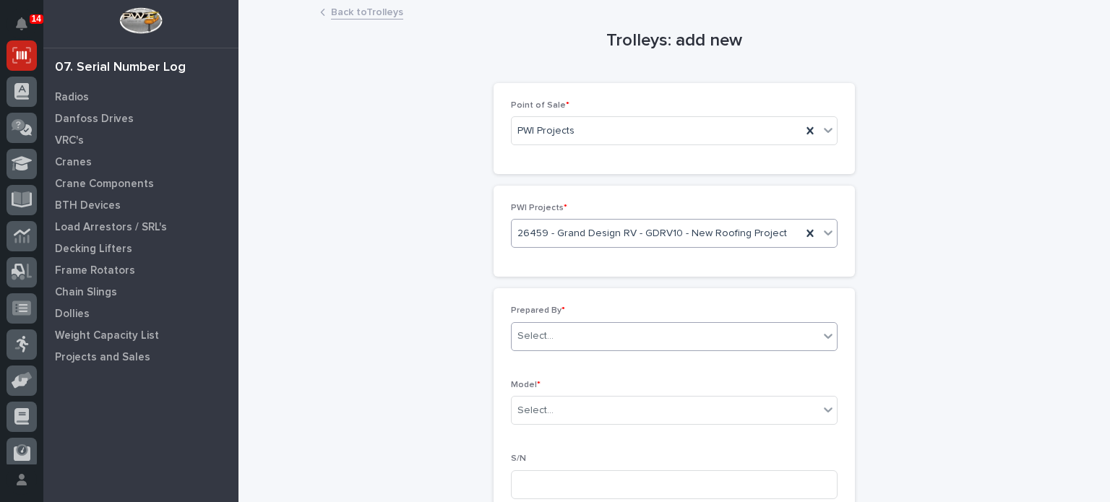
click at [621, 335] on div "Select..." at bounding box center [665, 337] width 307 height 24
type input "**********"
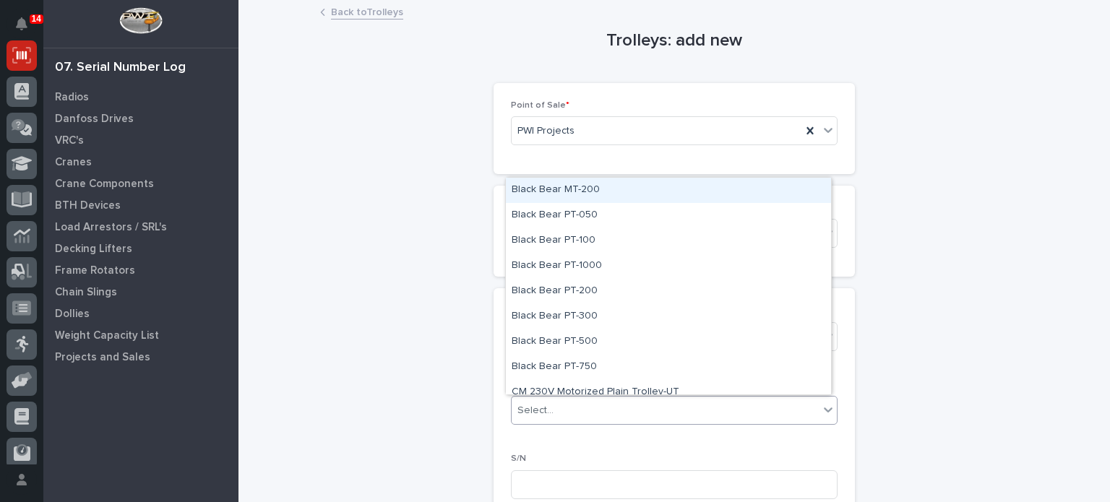
click at [588, 421] on div "Select..." at bounding box center [674, 410] width 327 height 29
type input "*"
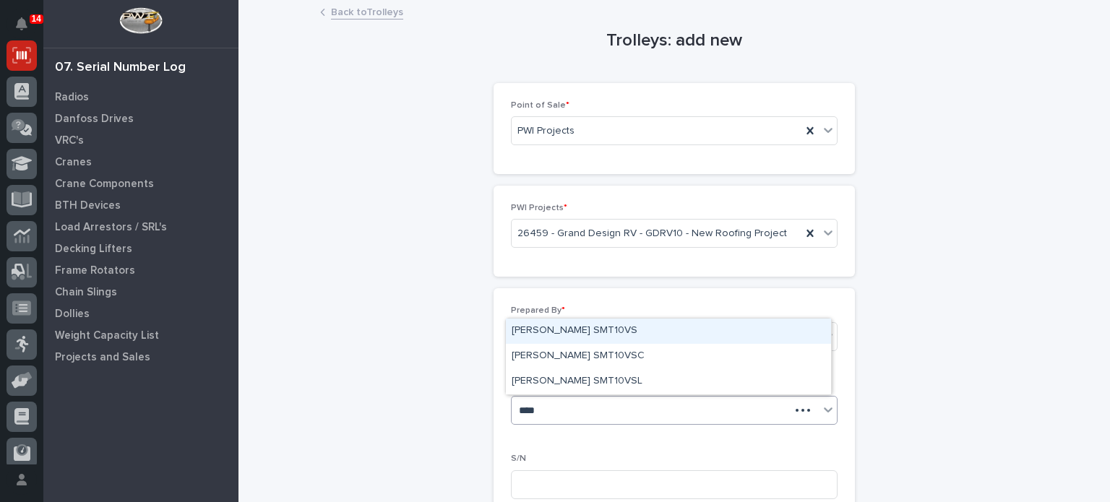
type input "*****"
click at [617, 319] on div "[PERSON_NAME] SMT10VS" at bounding box center [668, 331] width 325 height 25
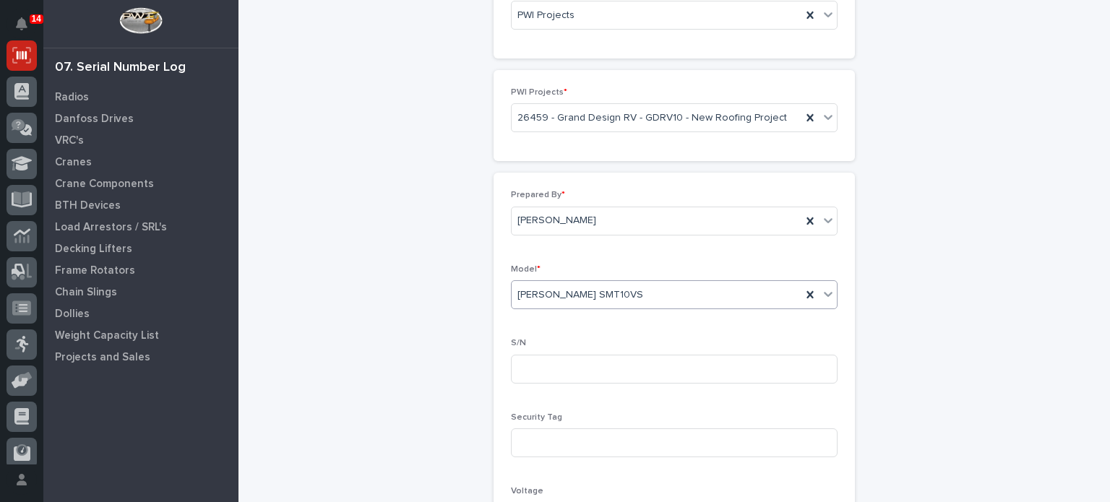
scroll to position [117, 0]
click at [600, 371] on input at bounding box center [674, 367] width 327 height 29
paste input "24121033"
click at [600, 371] on input "24121033" at bounding box center [674, 367] width 327 height 29
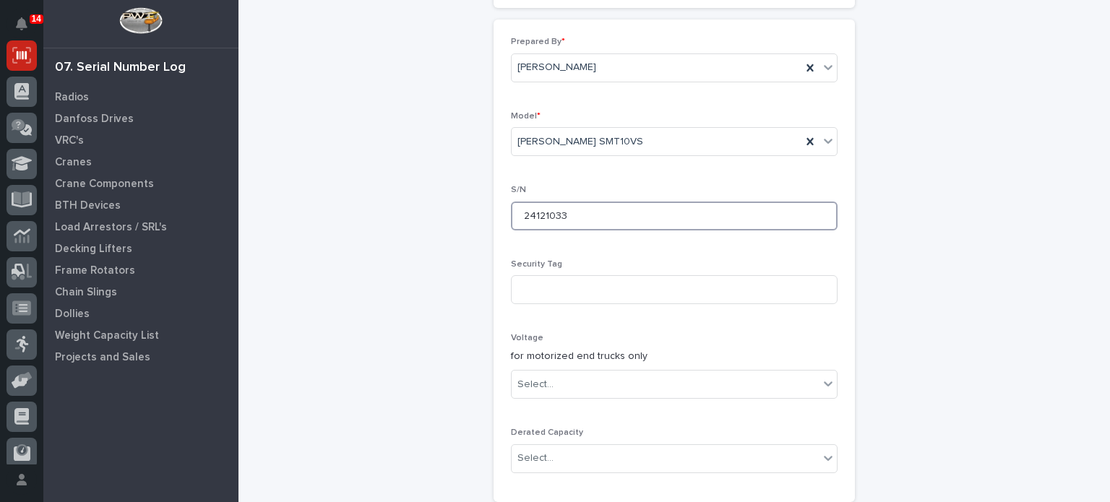
scroll to position [271, 0]
type input "24121033"
click at [597, 391] on div "Select..." at bounding box center [665, 383] width 307 height 24
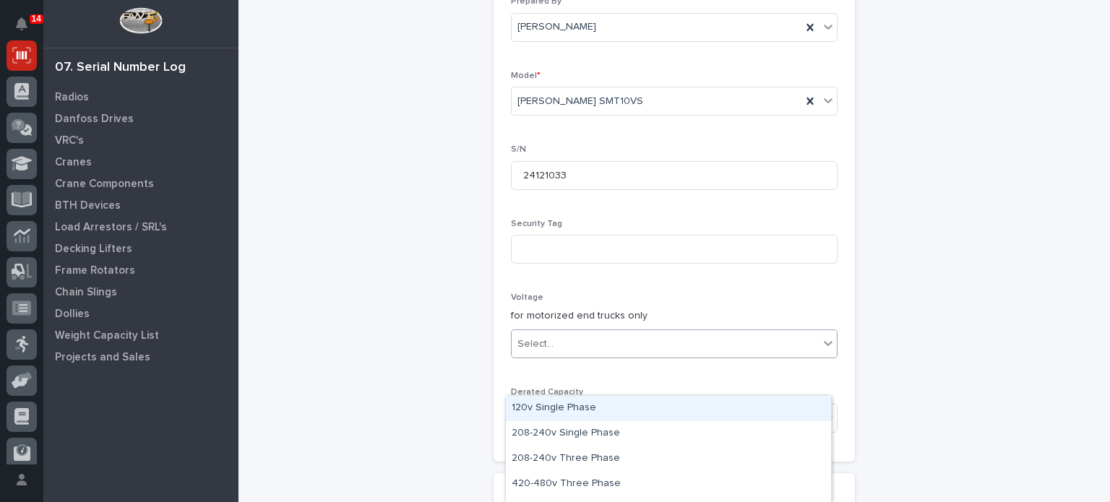
scroll to position [311, 0]
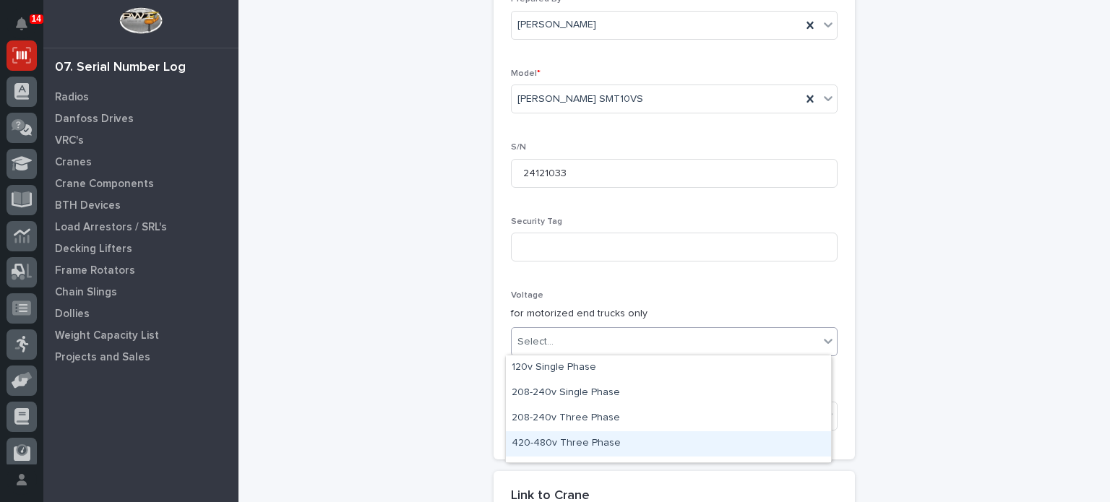
click at [575, 439] on div "420-480v Three Phase" at bounding box center [668, 443] width 325 height 25
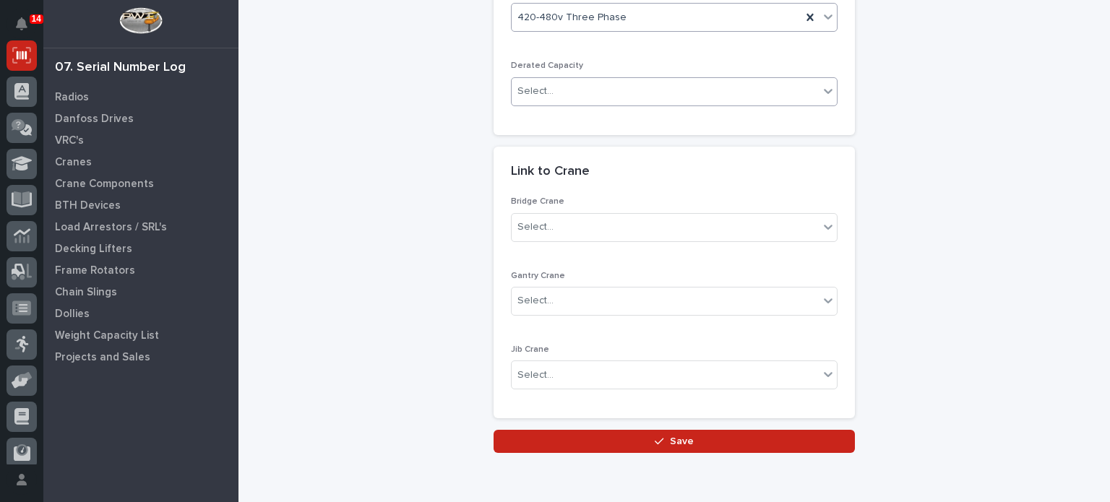
scroll to position [637, 0]
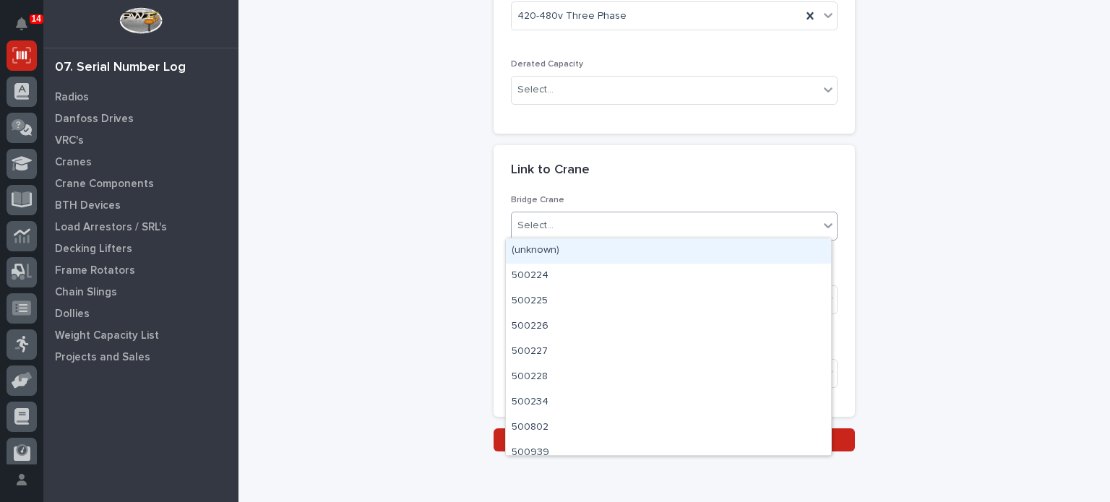
click at [645, 212] on div "Select..." at bounding box center [674, 226] width 327 height 29
type input "********"
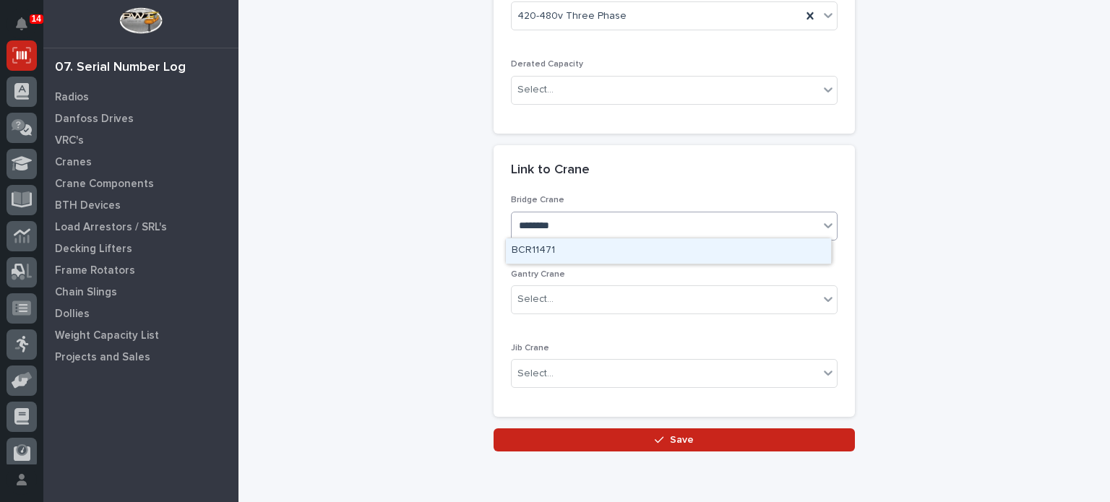
click at [618, 249] on div "BCR11471" at bounding box center [668, 251] width 325 height 25
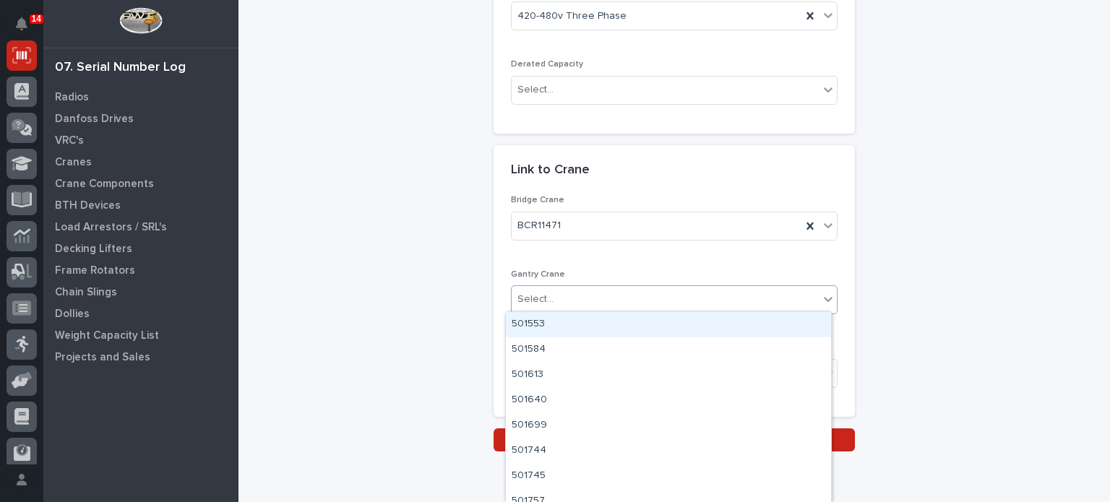
click at [607, 297] on div "Select..." at bounding box center [665, 300] width 307 height 24
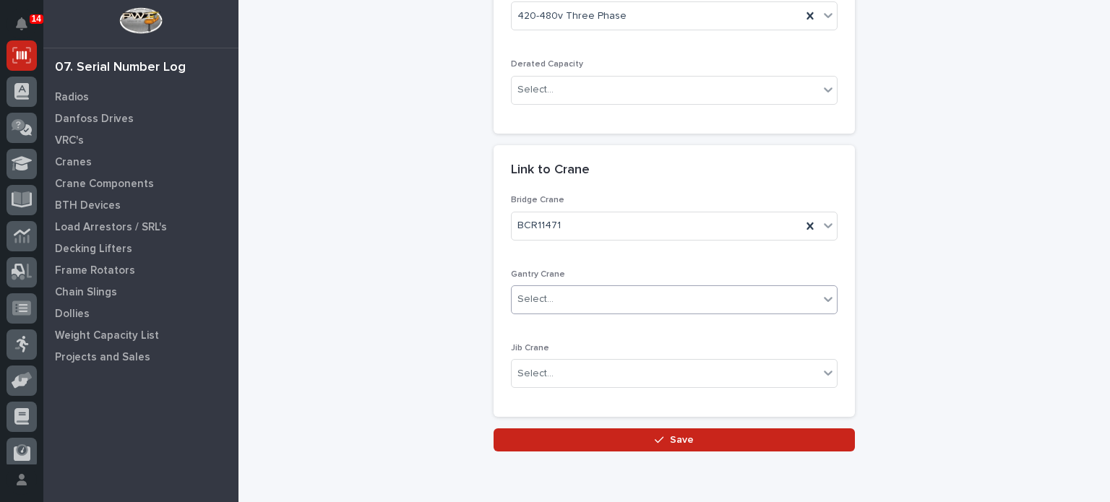
click at [607, 297] on div "Select..." at bounding box center [665, 300] width 307 height 24
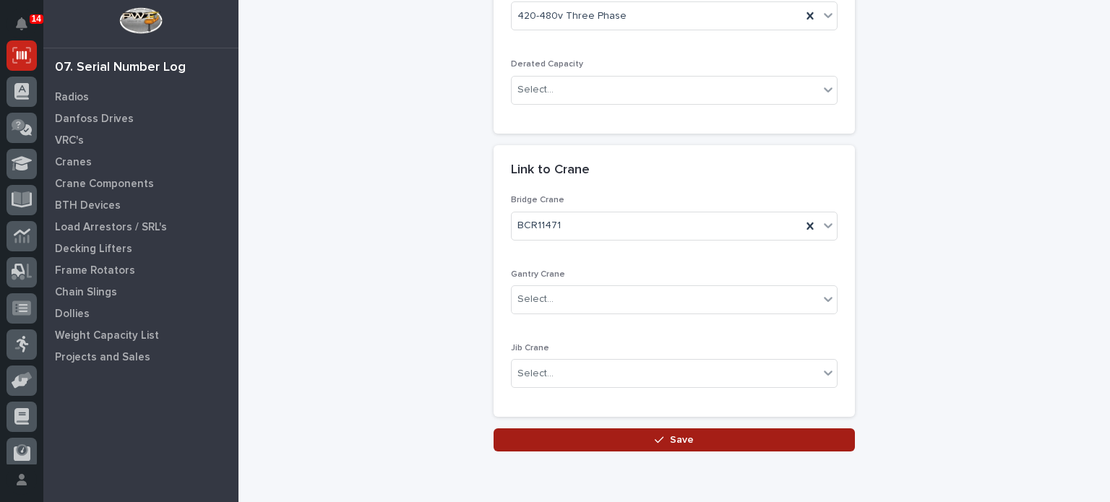
click at [619, 444] on button "Save" at bounding box center [674, 440] width 361 height 23
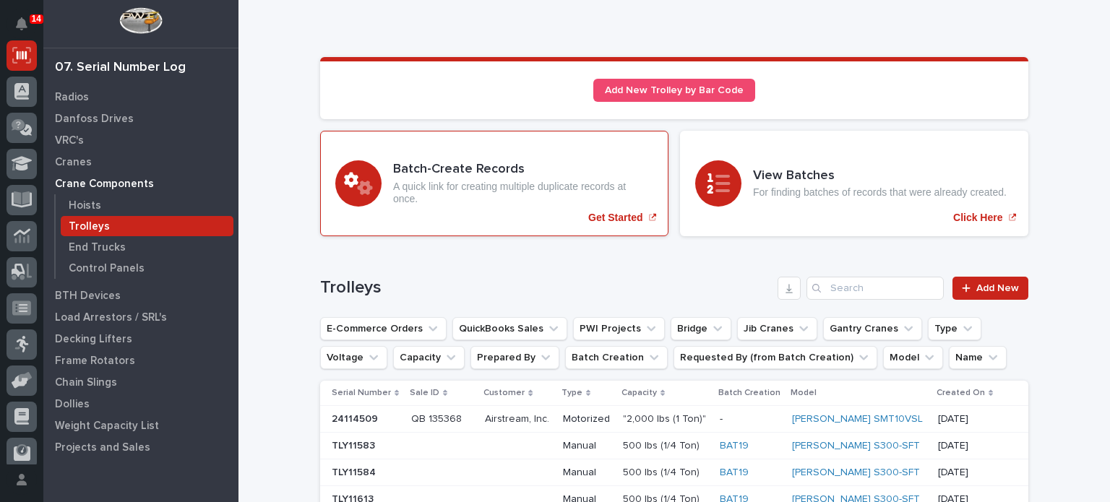
scroll to position [49, 0]
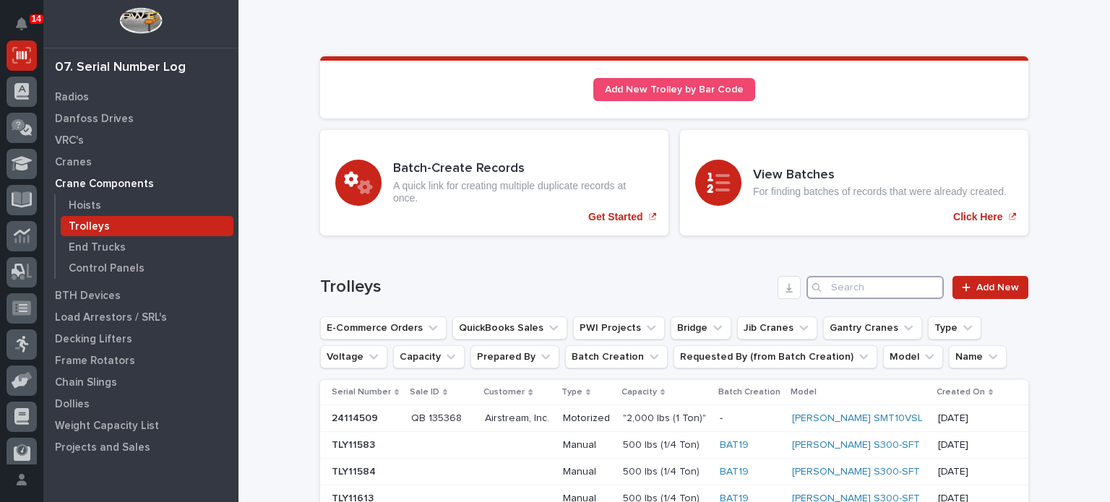
click at [870, 276] on input "Search" at bounding box center [875, 287] width 137 height 23
paste input "24121033"
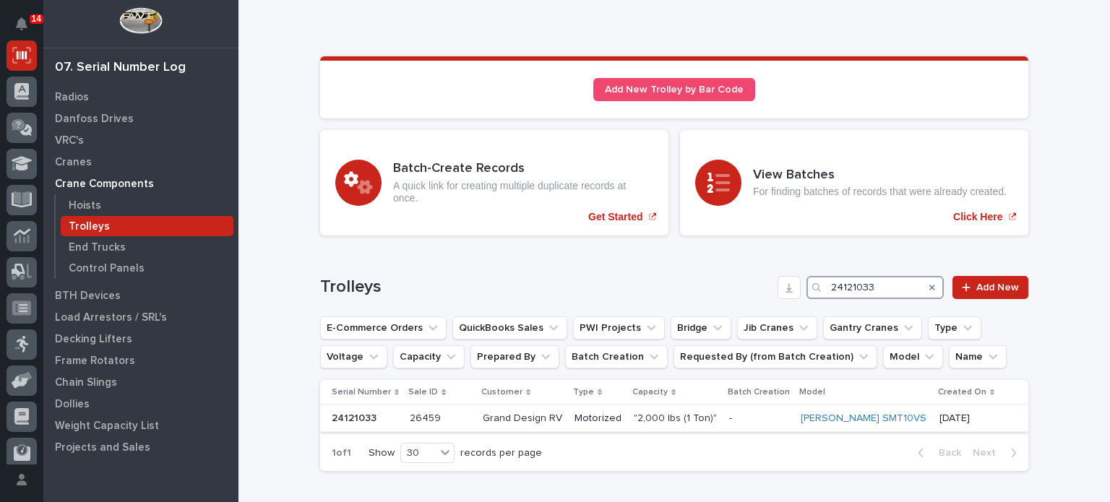
type input "24121033"
click at [617, 410] on div "Motorized" at bounding box center [599, 417] width 48 height 15
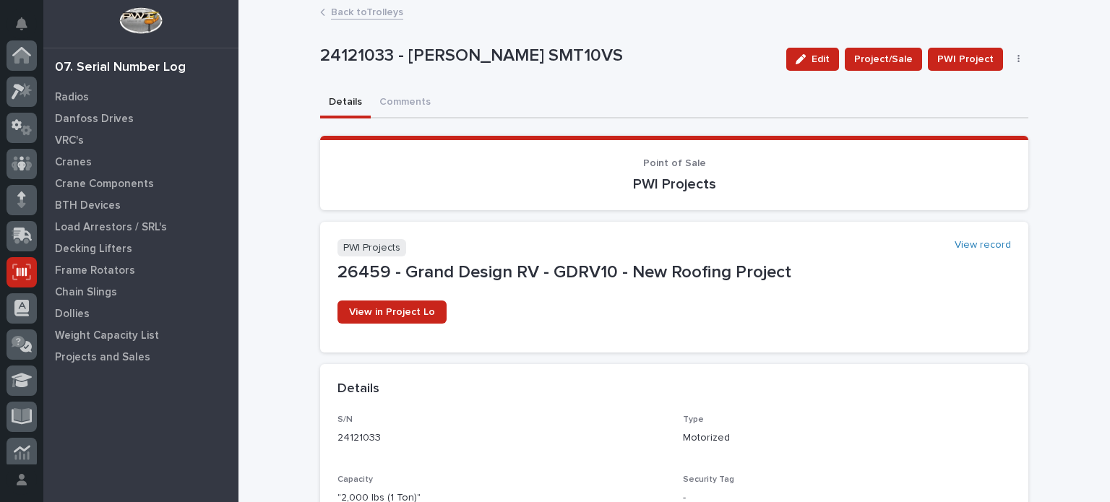
scroll to position [217, 0]
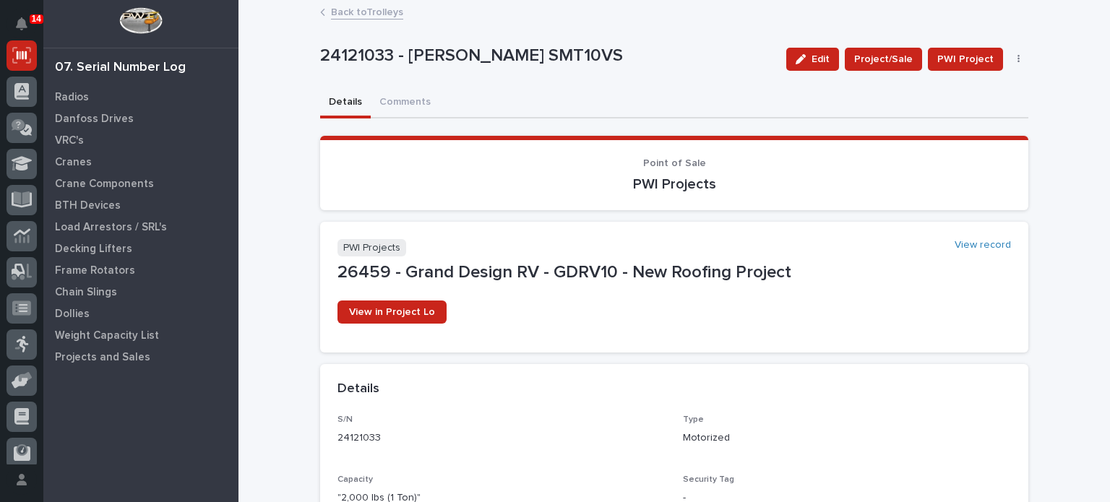
click at [817, 40] on div "Edit Project/Sale PWI Project Edit Model Delete" at bounding box center [905, 59] width 249 height 58
click at [811, 54] on div "button" at bounding box center [804, 59] width 16 height 10
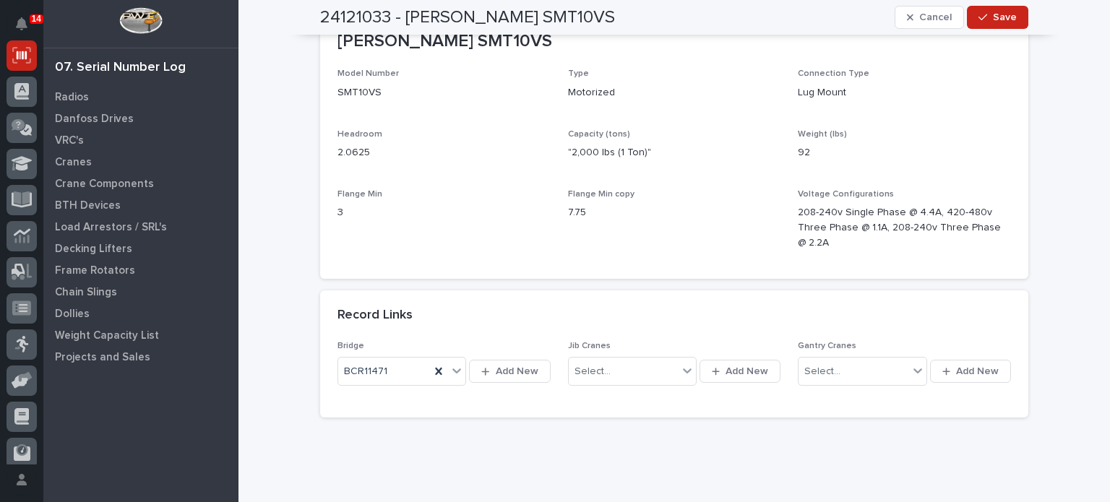
scroll to position [833, 0]
click at [399, 374] on div "BCR11471" at bounding box center [384, 372] width 92 height 24
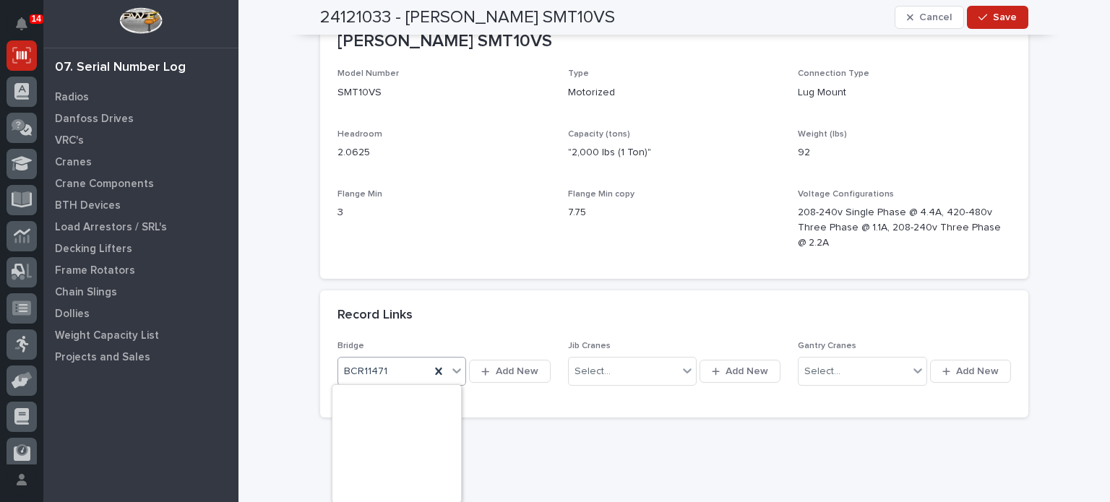
scroll to position [25104, 0]
type input "*"
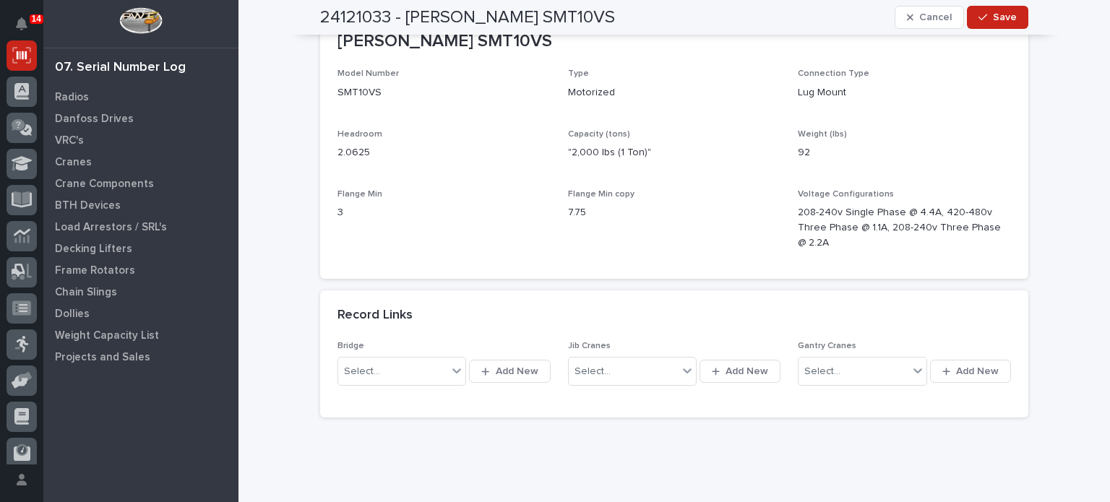
click at [434, 311] on div "Record Links" at bounding box center [672, 316] width 668 height 16
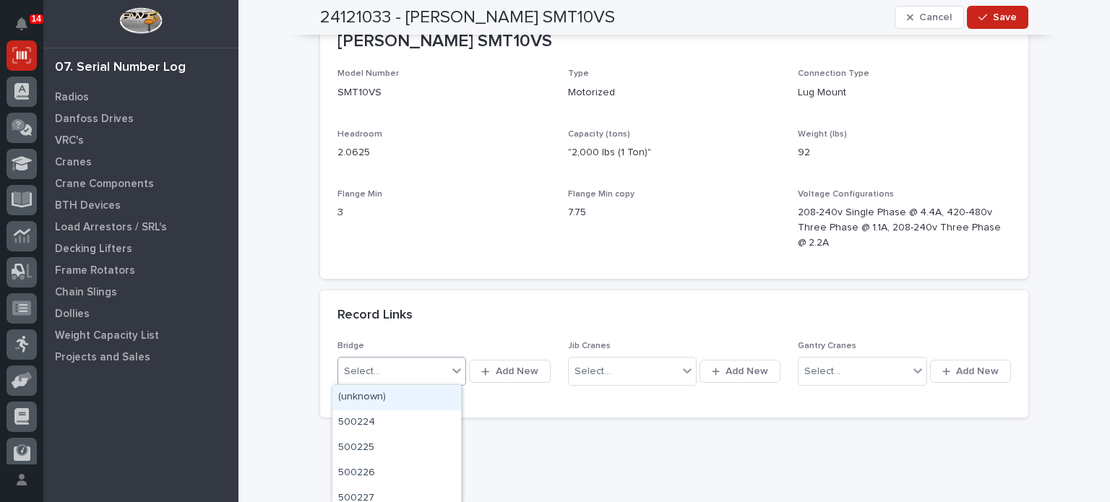
click at [413, 364] on div "Select..." at bounding box center [392, 372] width 109 height 24
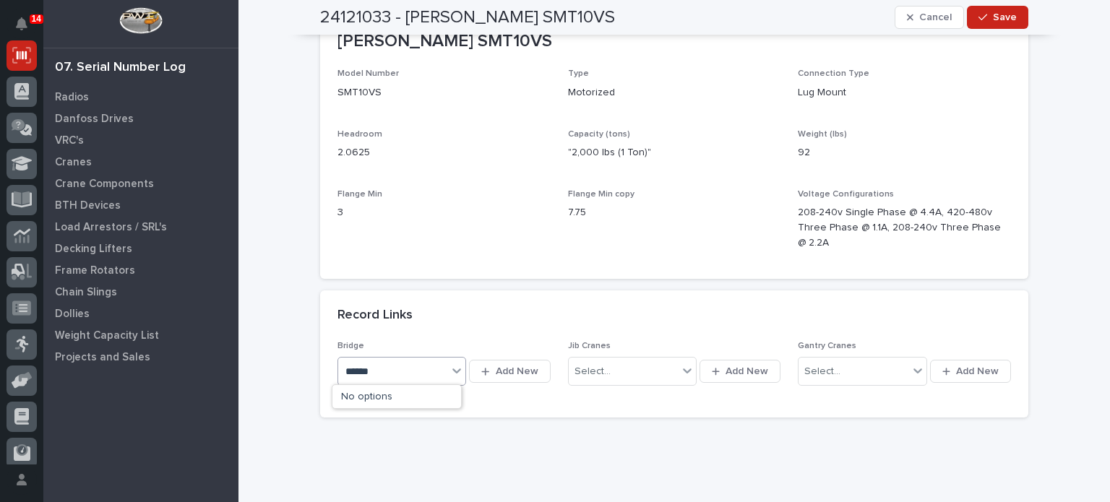
type input "*****"
click at [400, 393] on div "BCR11470" at bounding box center [396, 397] width 129 height 25
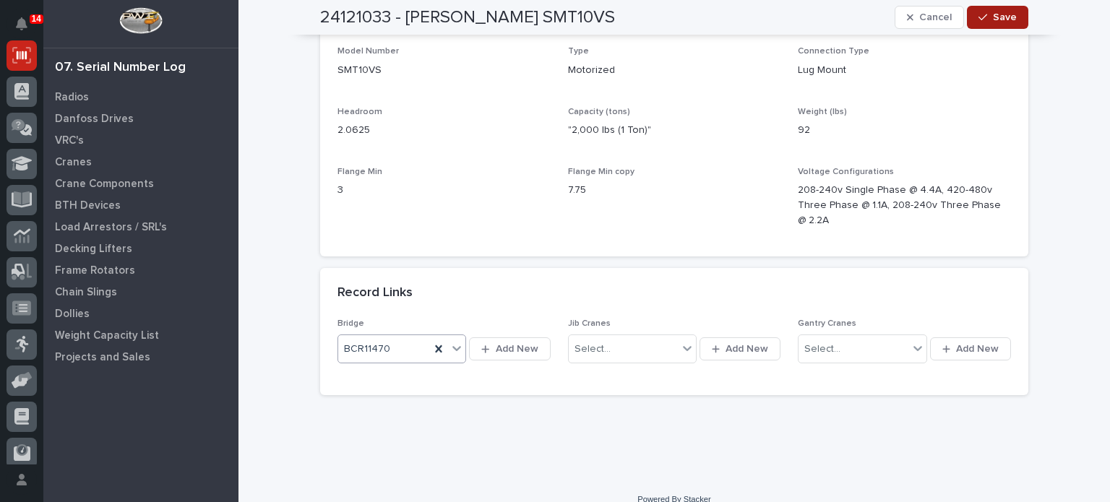
click at [987, 17] on div "button" at bounding box center [986, 17] width 14 height 10
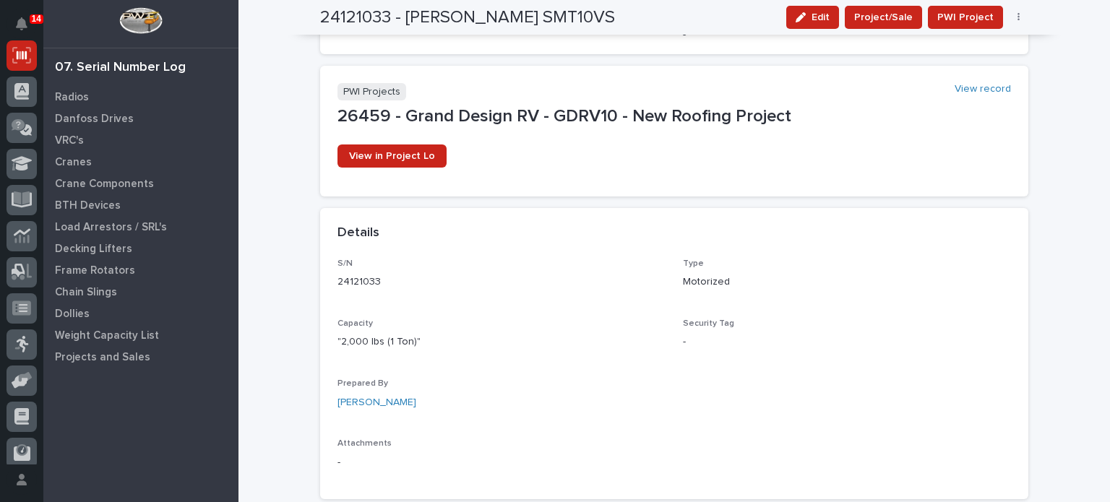
scroll to position [0, 0]
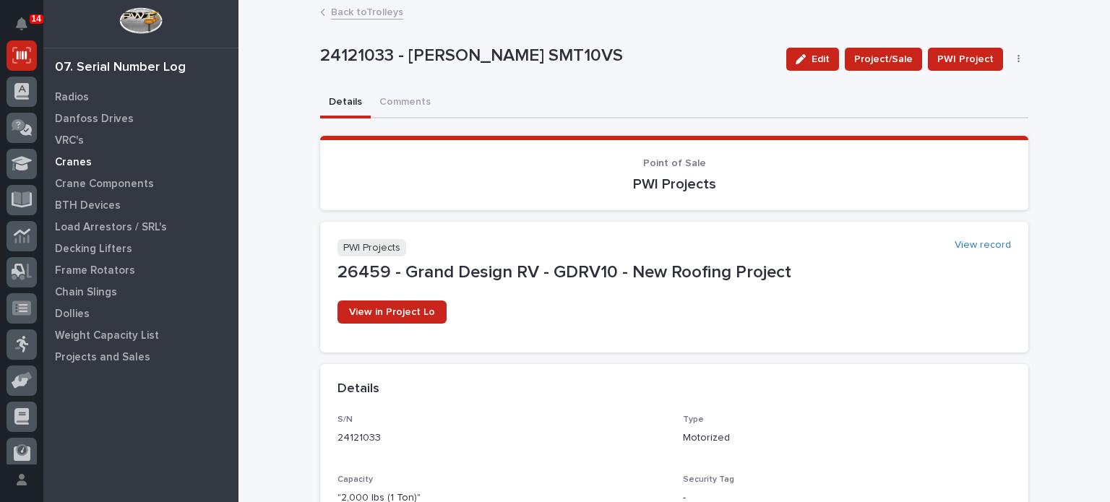
click at [134, 171] on div "Cranes" at bounding box center [141, 162] width 188 height 20
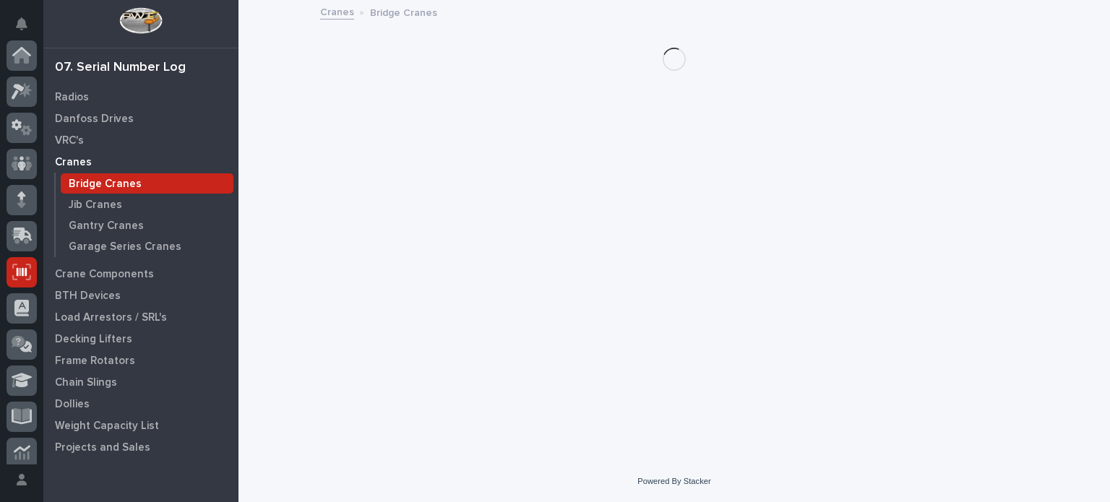
scroll to position [217, 0]
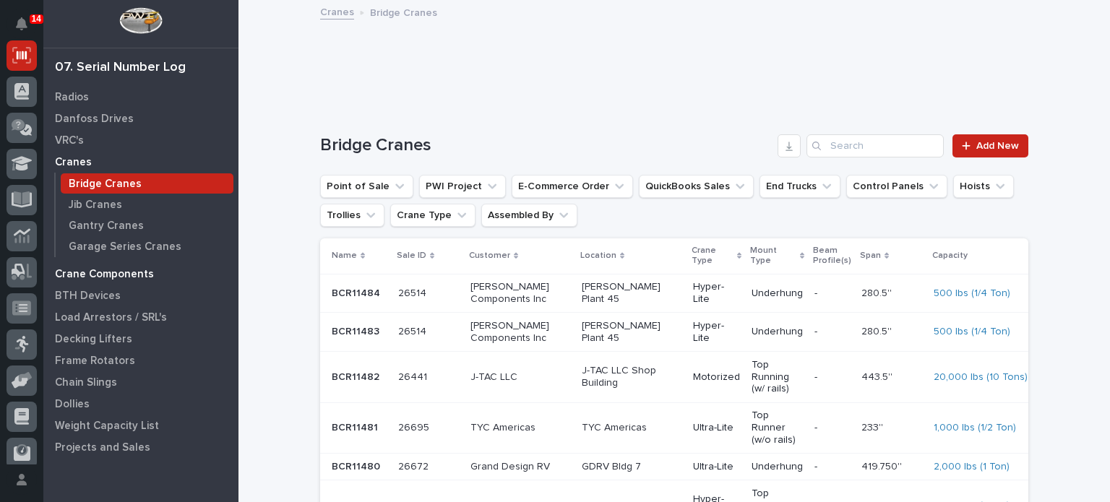
click at [82, 279] on p "Crane Components" at bounding box center [104, 274] width 99 height 13
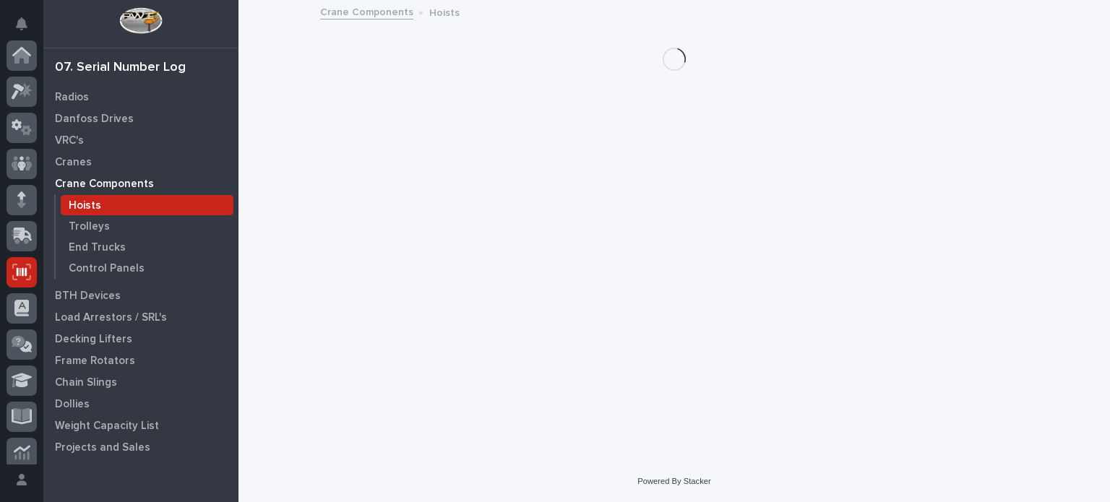
scroll to position [217, 0]
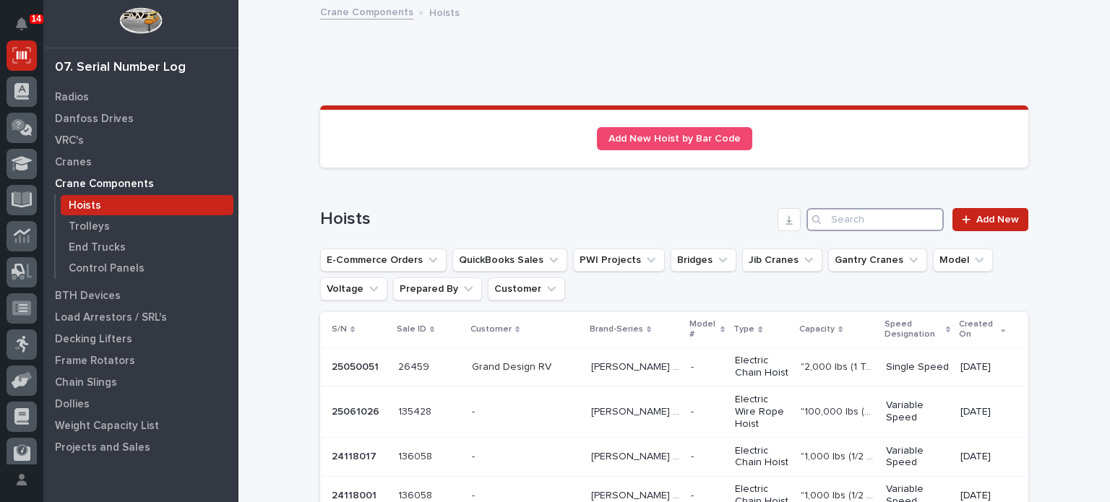
click at [852, 213] on input "Search" at bounding box center [875, 219] width 137 height 23
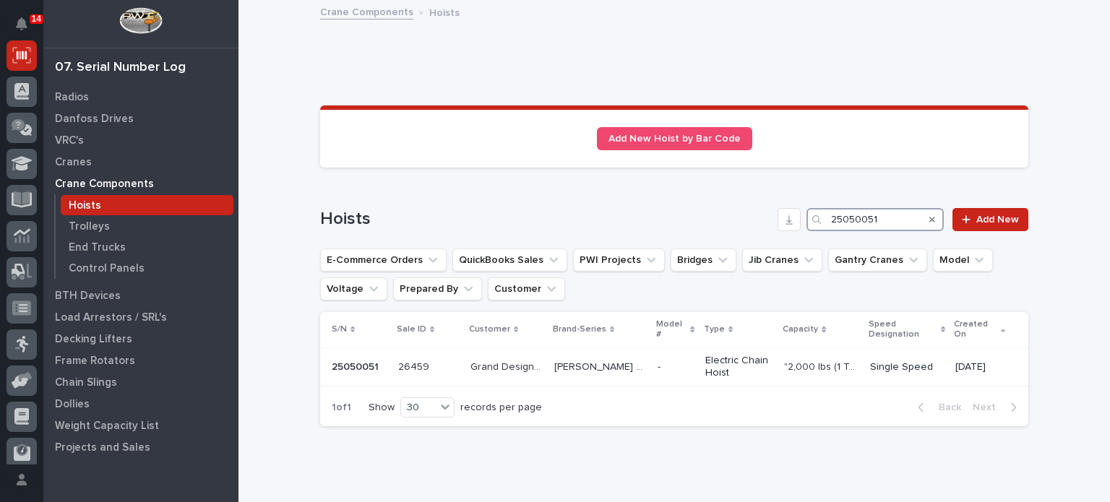
type input "25050051"
click at [575, 366] on p "[PERSON_NAME] STK" at bounding box center [601, 365] width 95 height 15
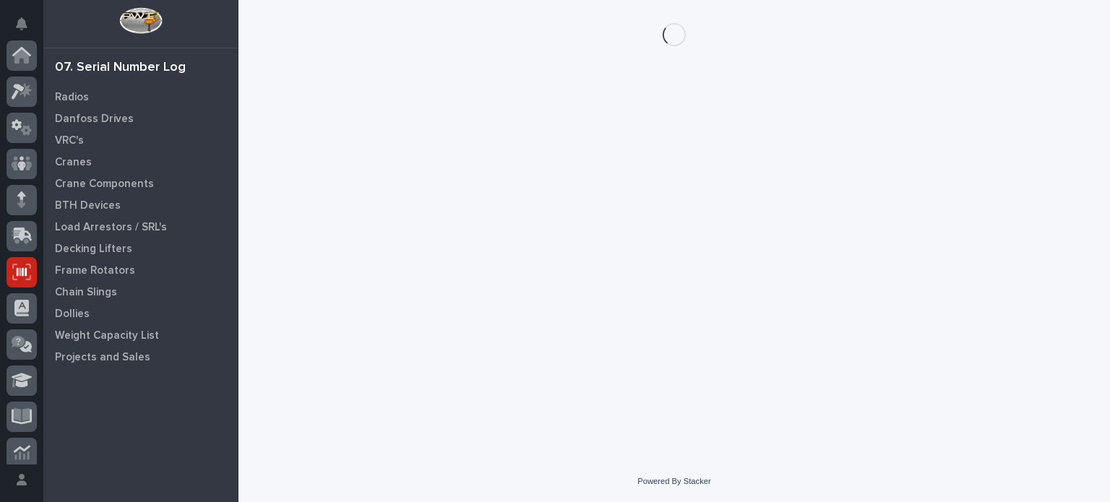
scroll to position [217, 0]
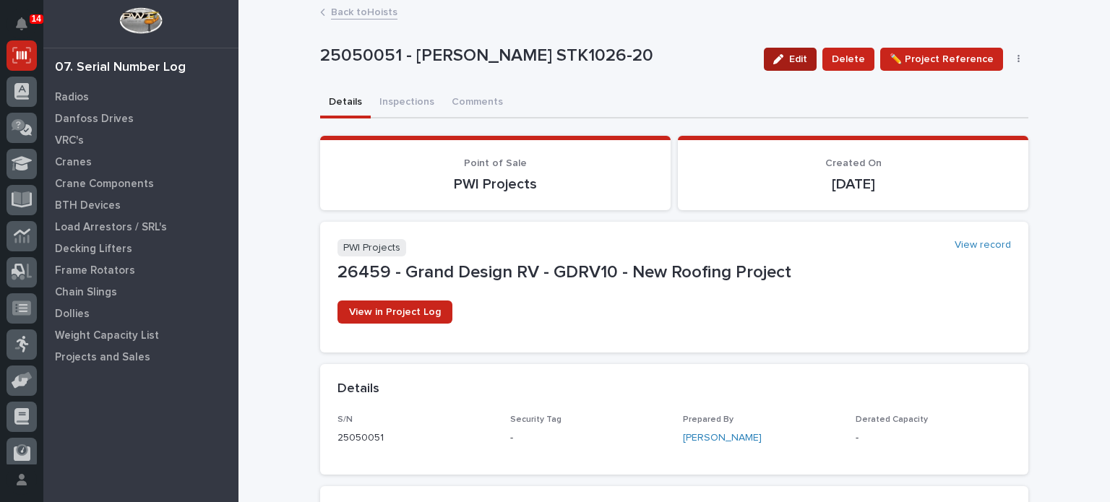
click at [783, 55] on icon "button" at bounding box center [778, 59] width 10 height 10
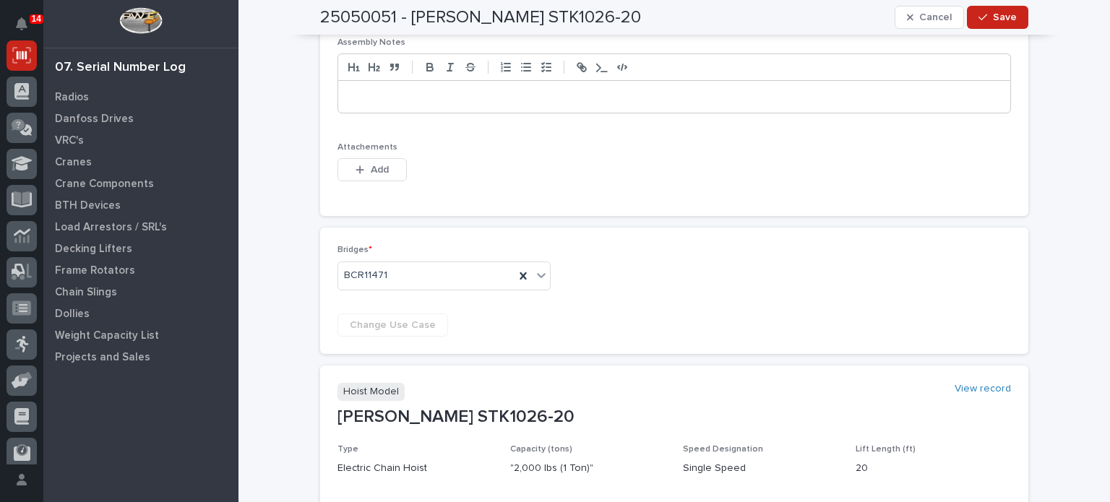
scroll to position [625, 0]
click at [400, 269] on div "BCR11471" at bounding box center [426, 277] width 176 height 24
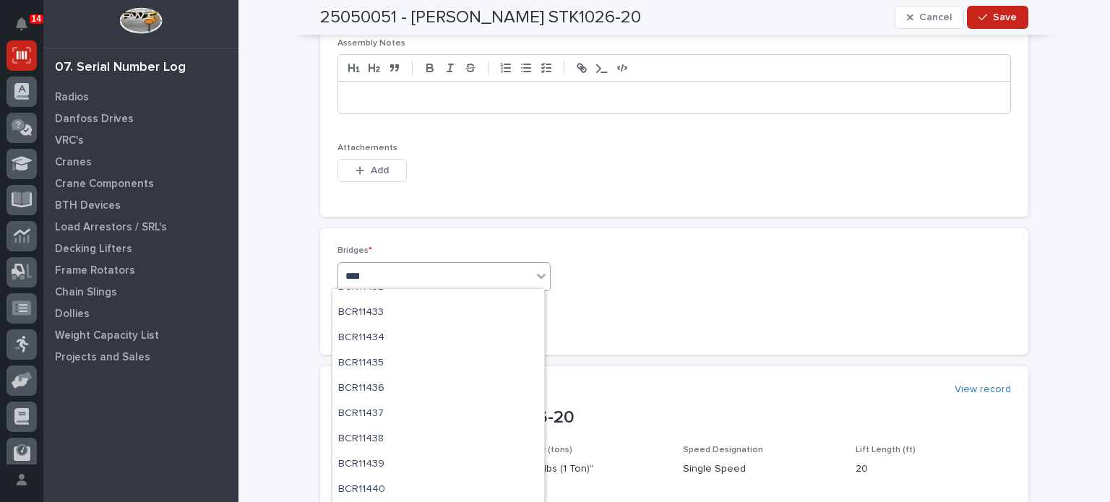
scroll to position [90, 0]
type input "*****"
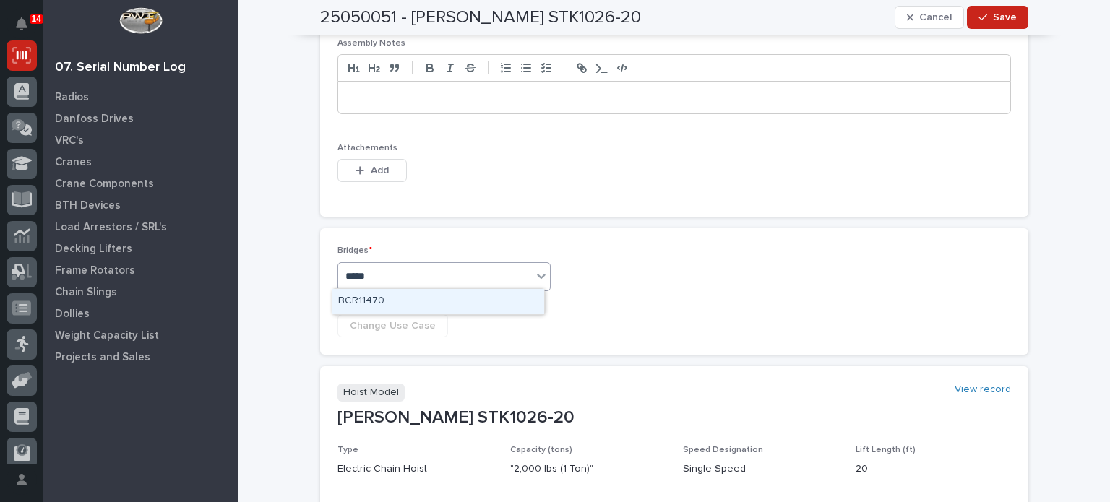
click at [398, 302] on div "BCR11470" at bounding box center [438, 301] width 212 height 25
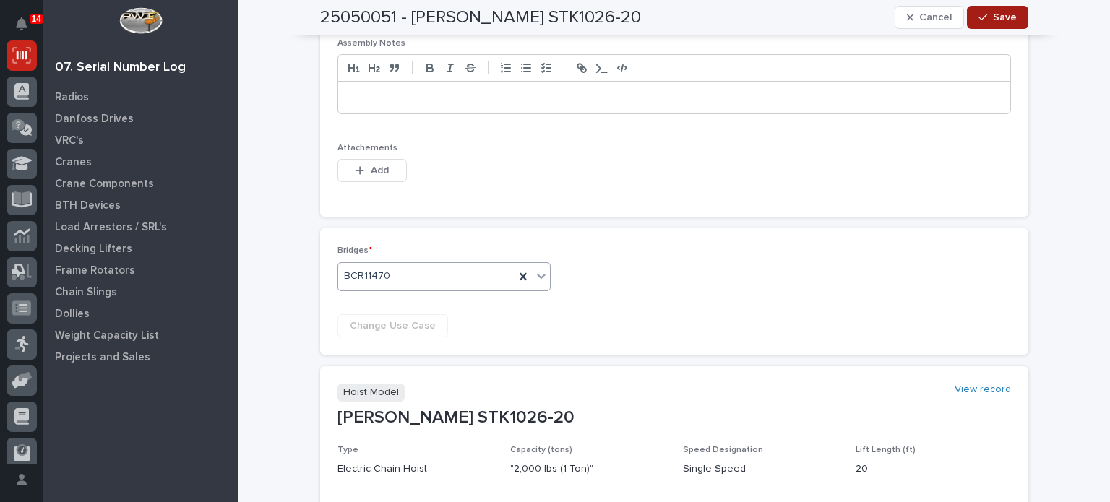
click at [989, 8] on button "Save" at bounding box center [997, 17] width 61 height 23
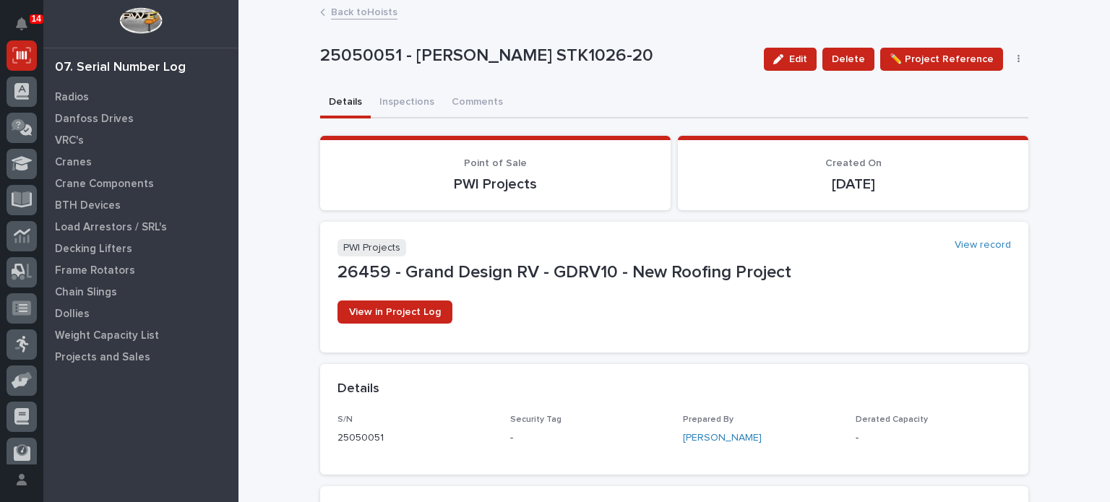
click at [320, 17] on div "Back to Hoists" at bounding box center [674, 13] width 723 height 20
click at [320, 13] on icon at bounding box center [322, 12] width 5 height 7
click at [342, 11] on link "Back to Hoists" at bounding box center [364, 11] width 66 height 17
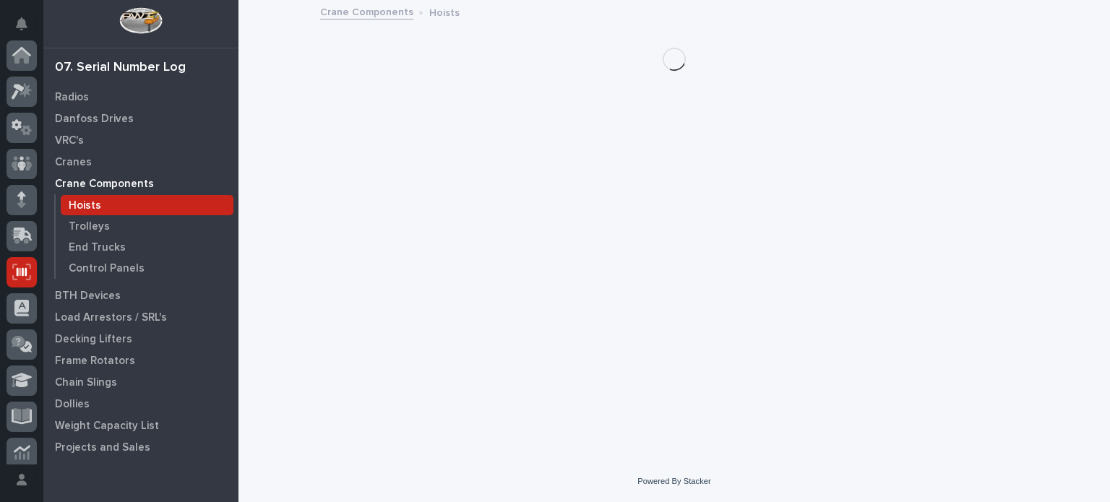
scroll to position [217, 0]
